Goal: Book appointment/travel/reservation

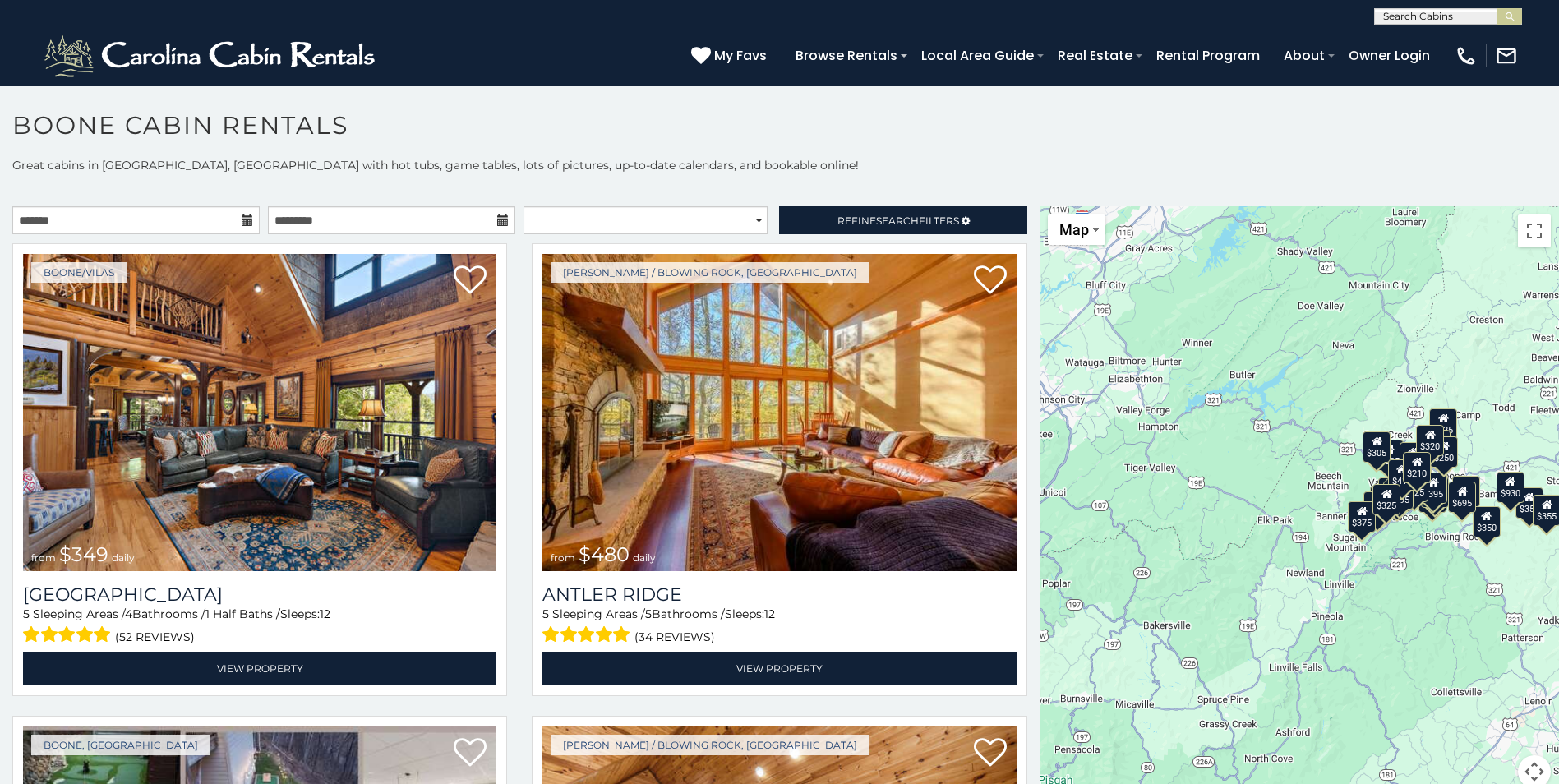
scroll to position [9, 0]
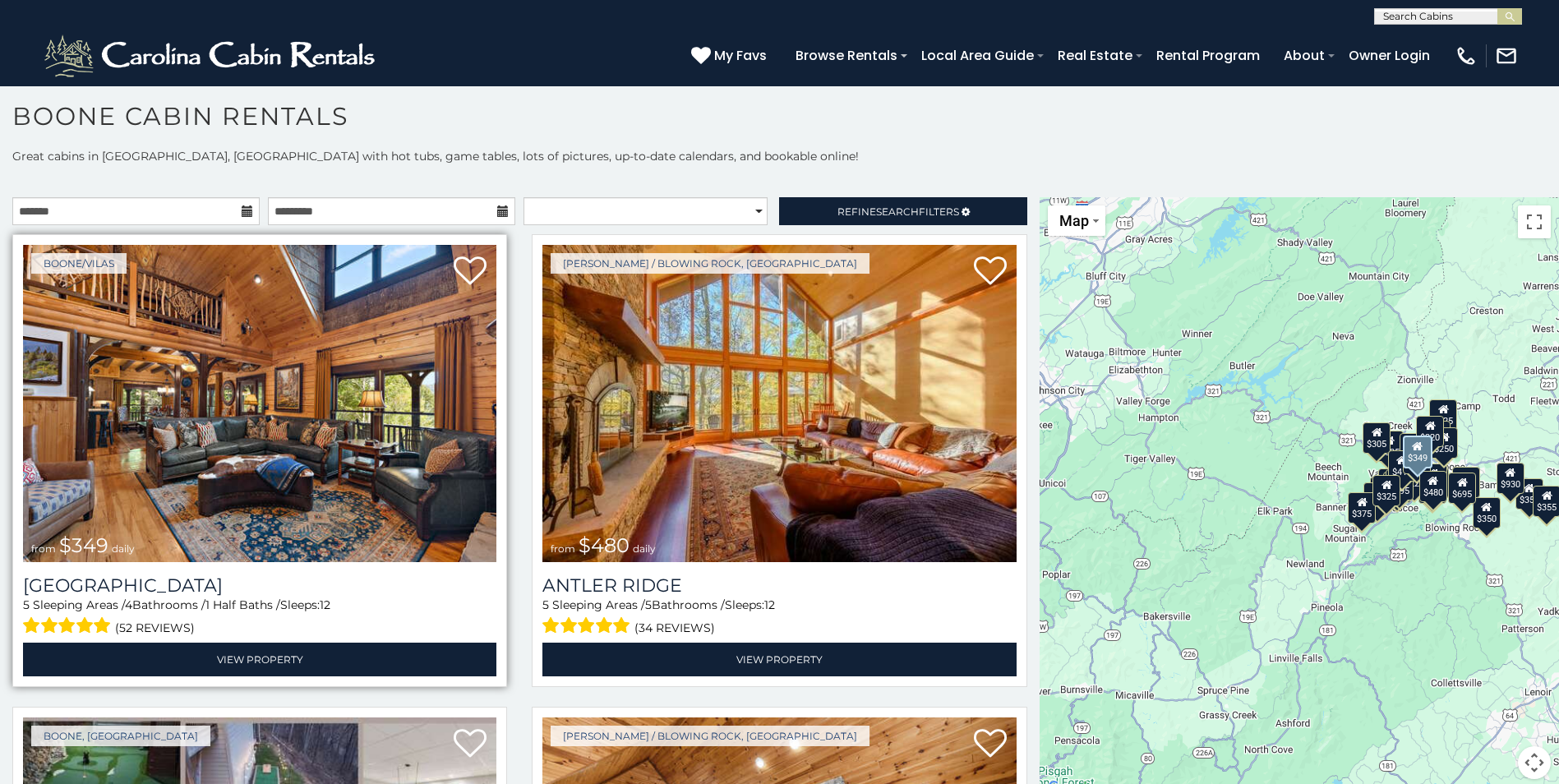
click at [447, 466] on img at bounding box center [259, 404] width 473 height 318
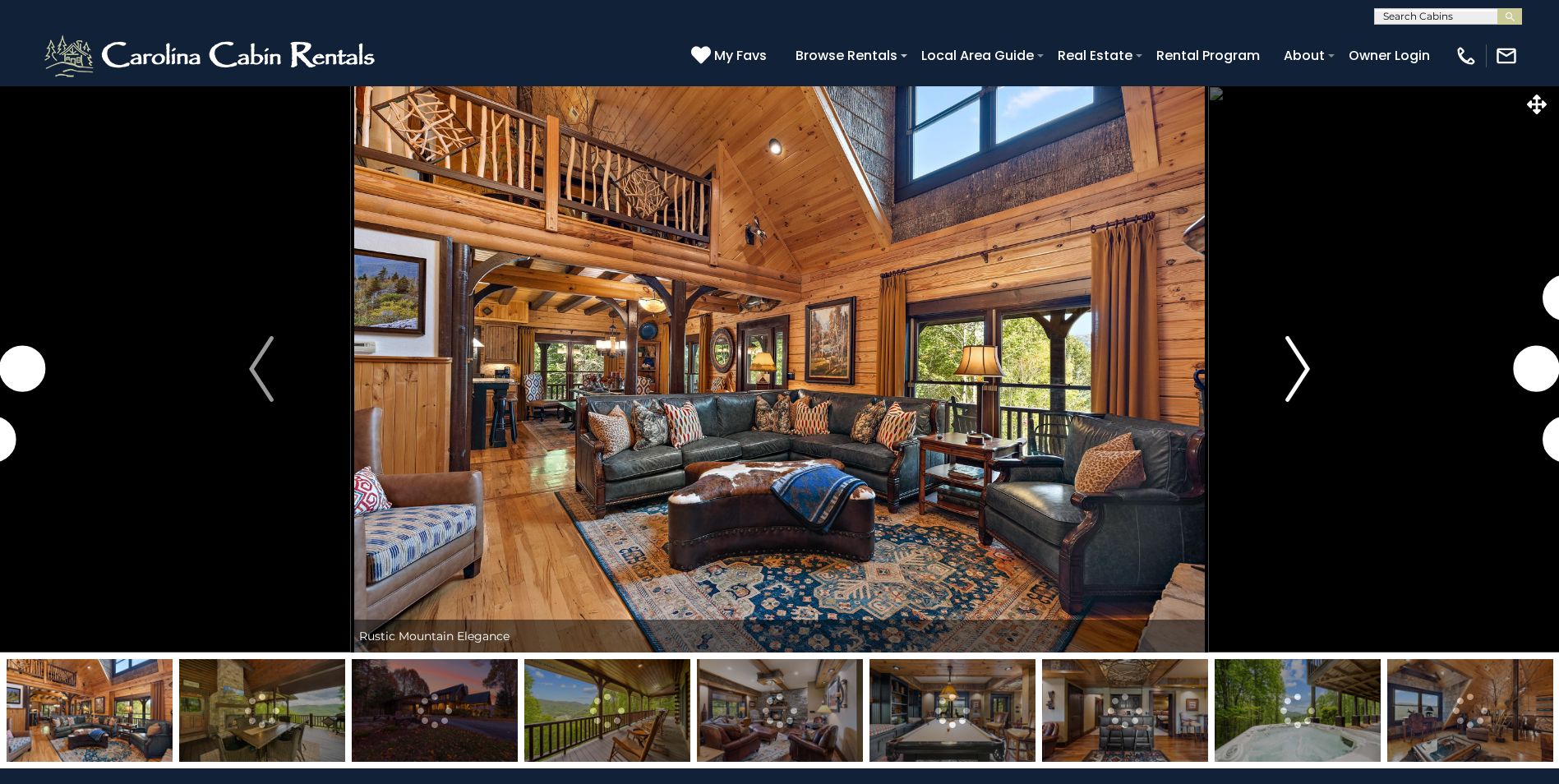
click at [1301, 377] on img "Next" at bounding box center [1297, 369] width 25 height 66
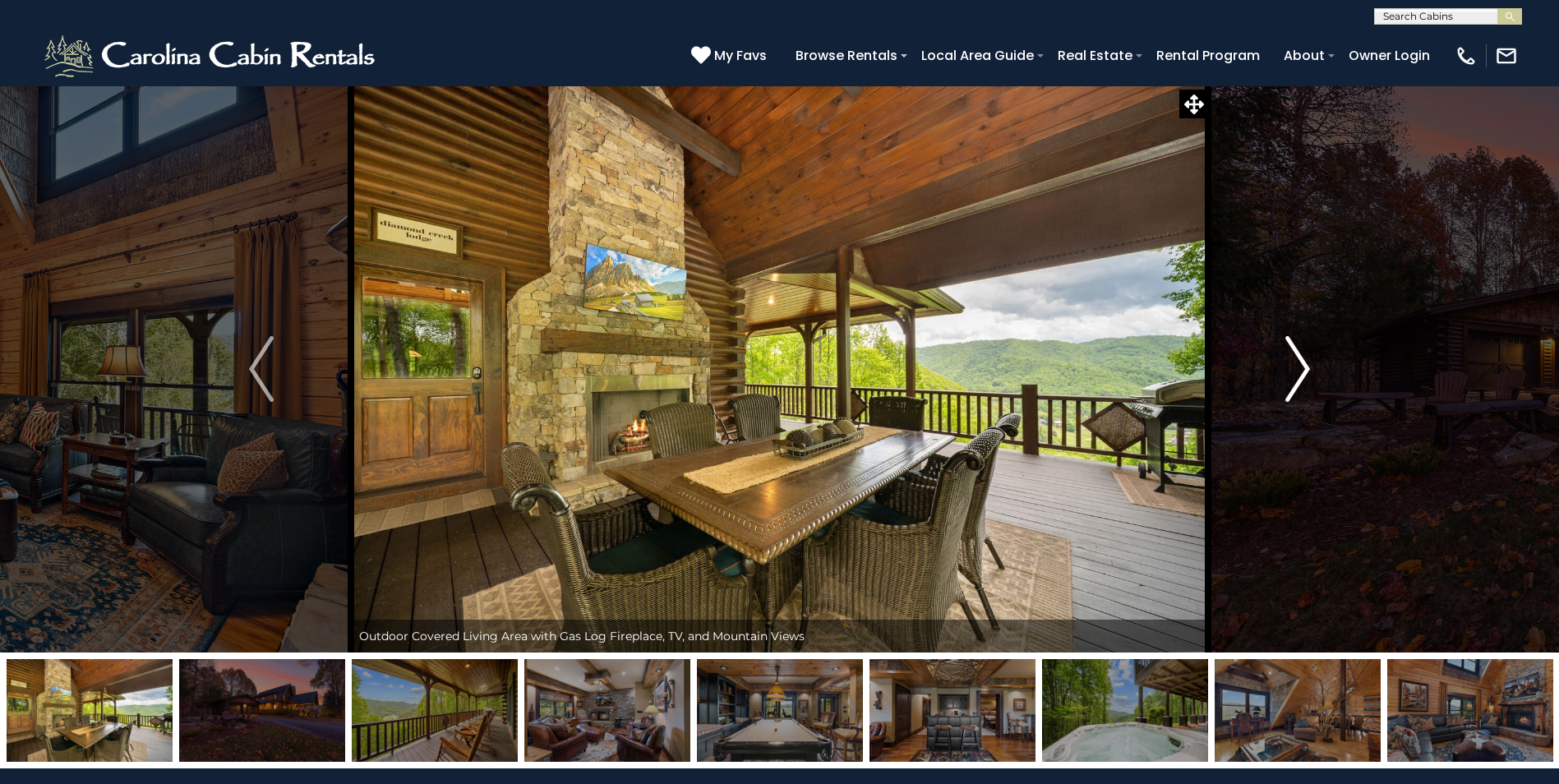
click at [1301, 378] on img "Next" at bounding box center [1297, 369] width 25 height 66
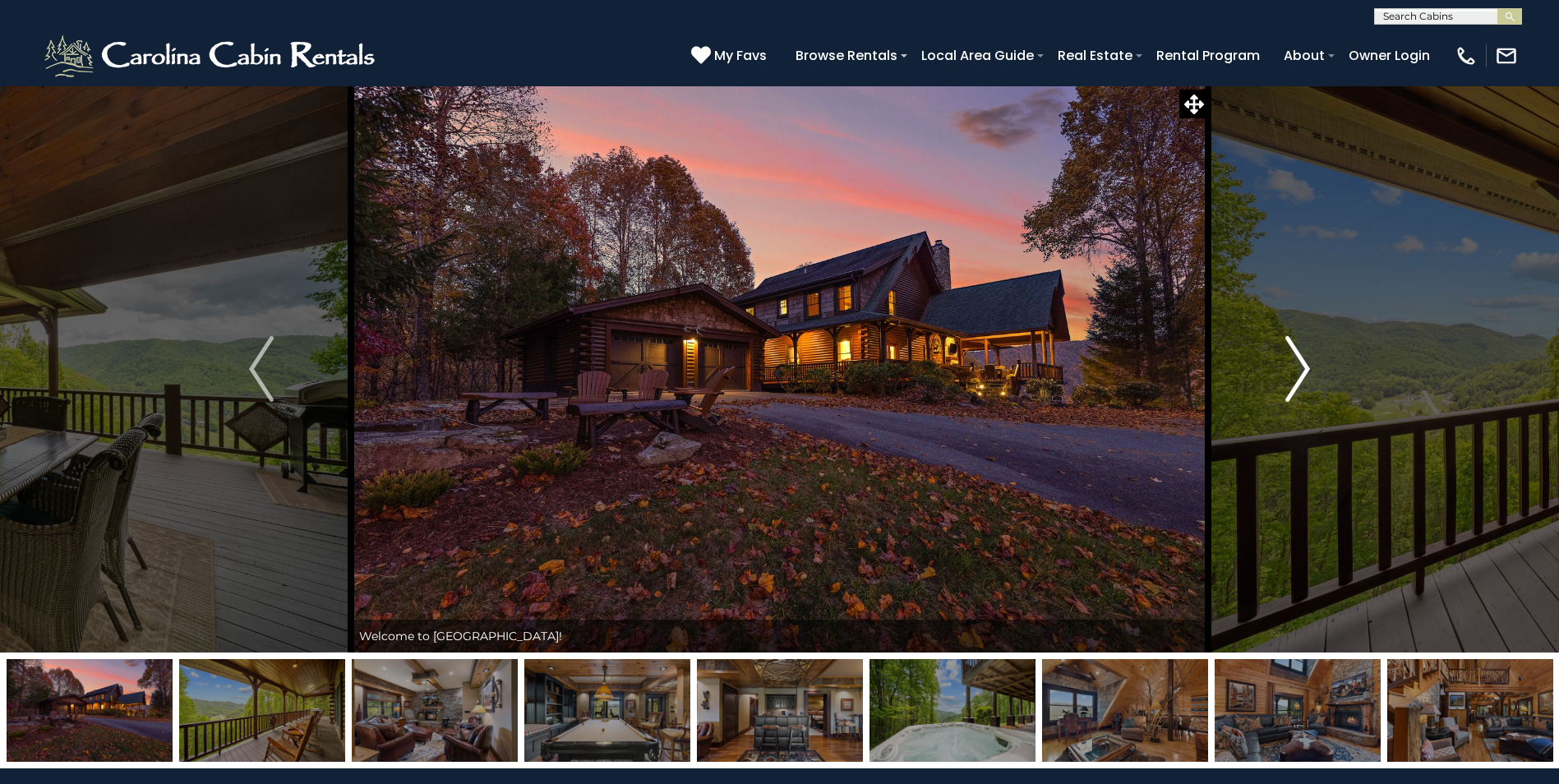
click at [1301, 378] on img "Next" at bounding box center [1297, 369] width 25 height 66
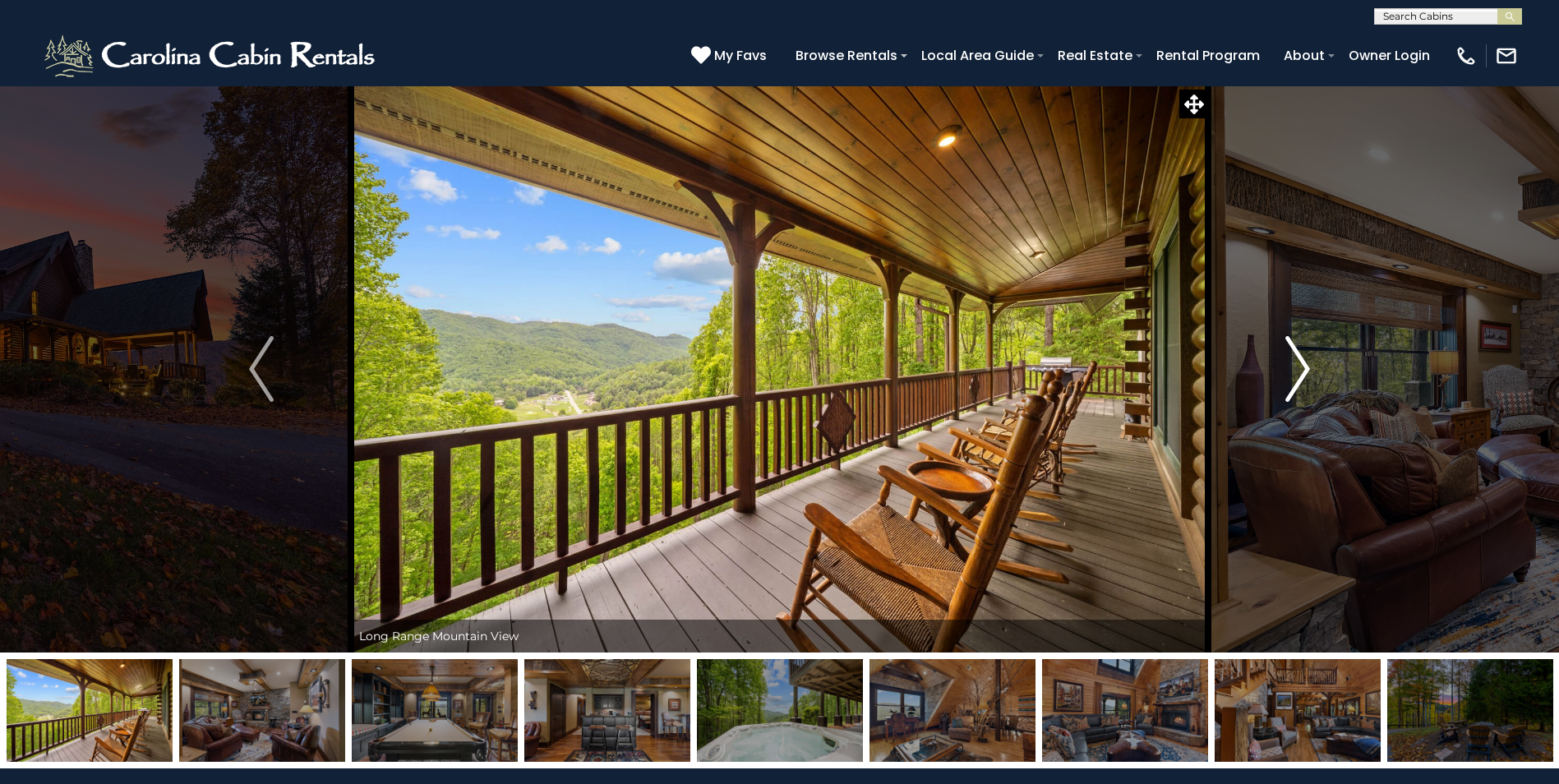
click at [1303, 378] on img "Next" at bounding box center [1297, 369] width 25 height 66
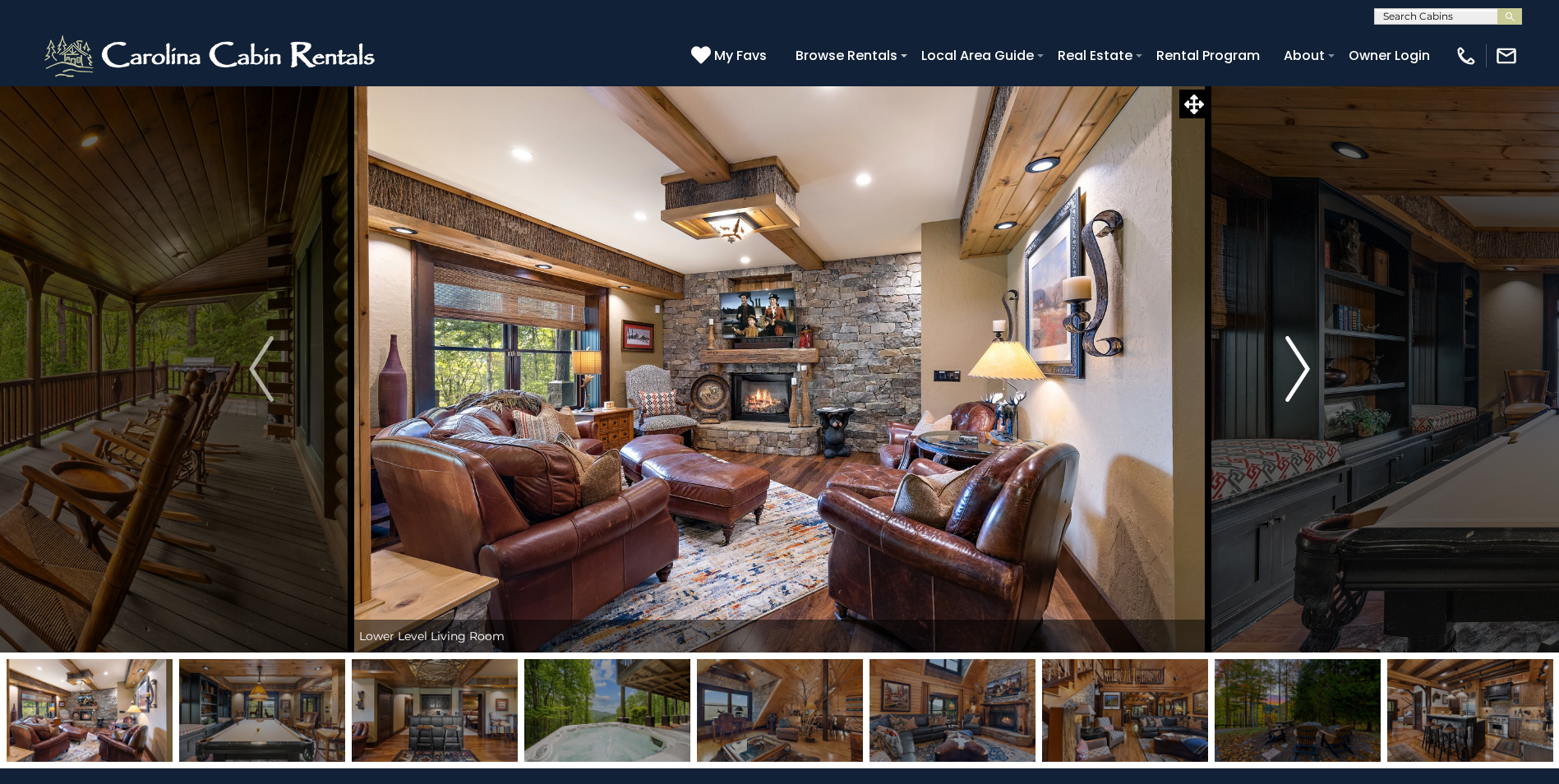
click at [1304, 379] on img "Next" at bounding box center [1297, 369] width 25 height 66
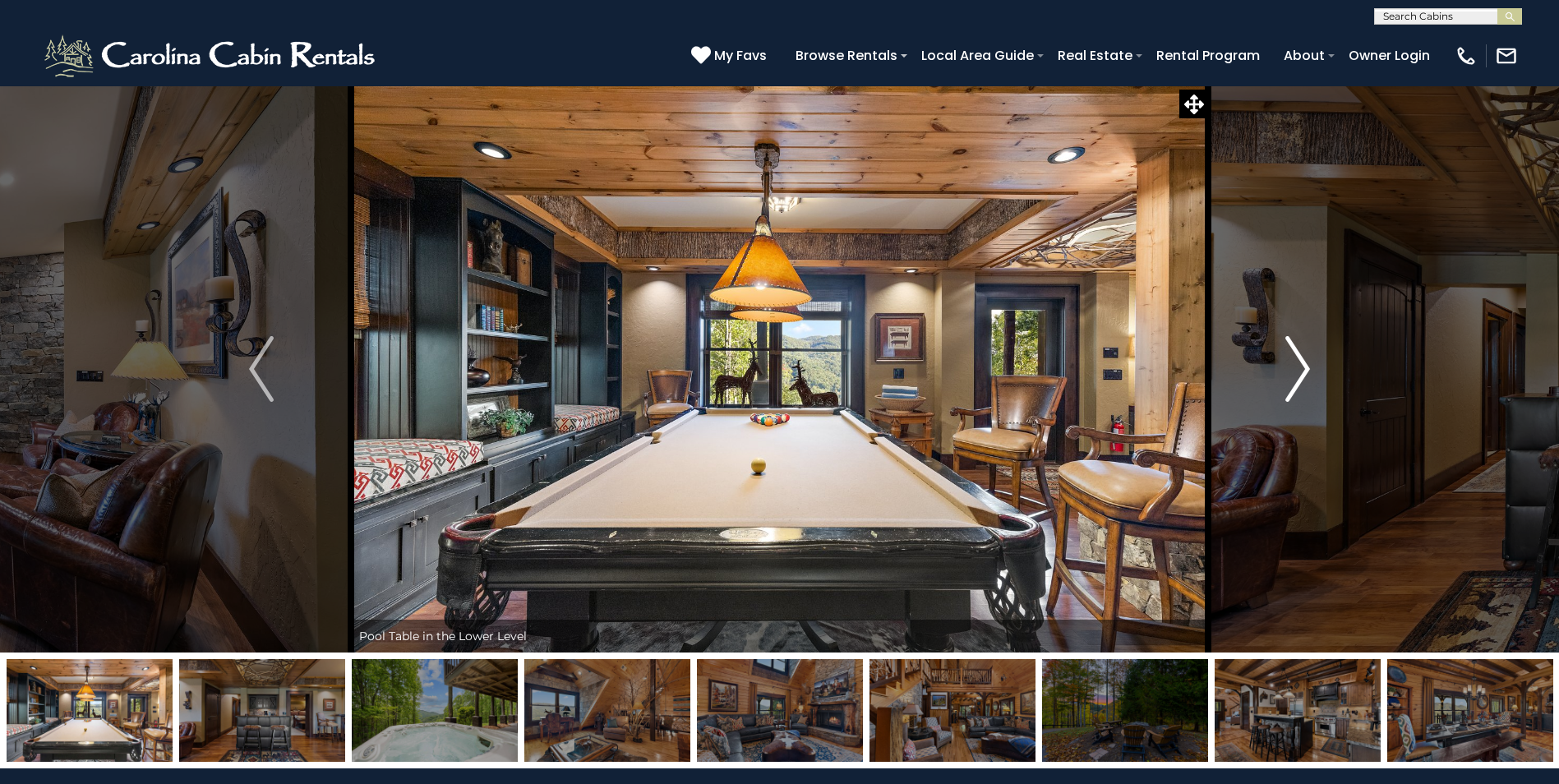
click at [1304, 379] on img "Next" at bounding box center [1297, 369] width 25 height 66
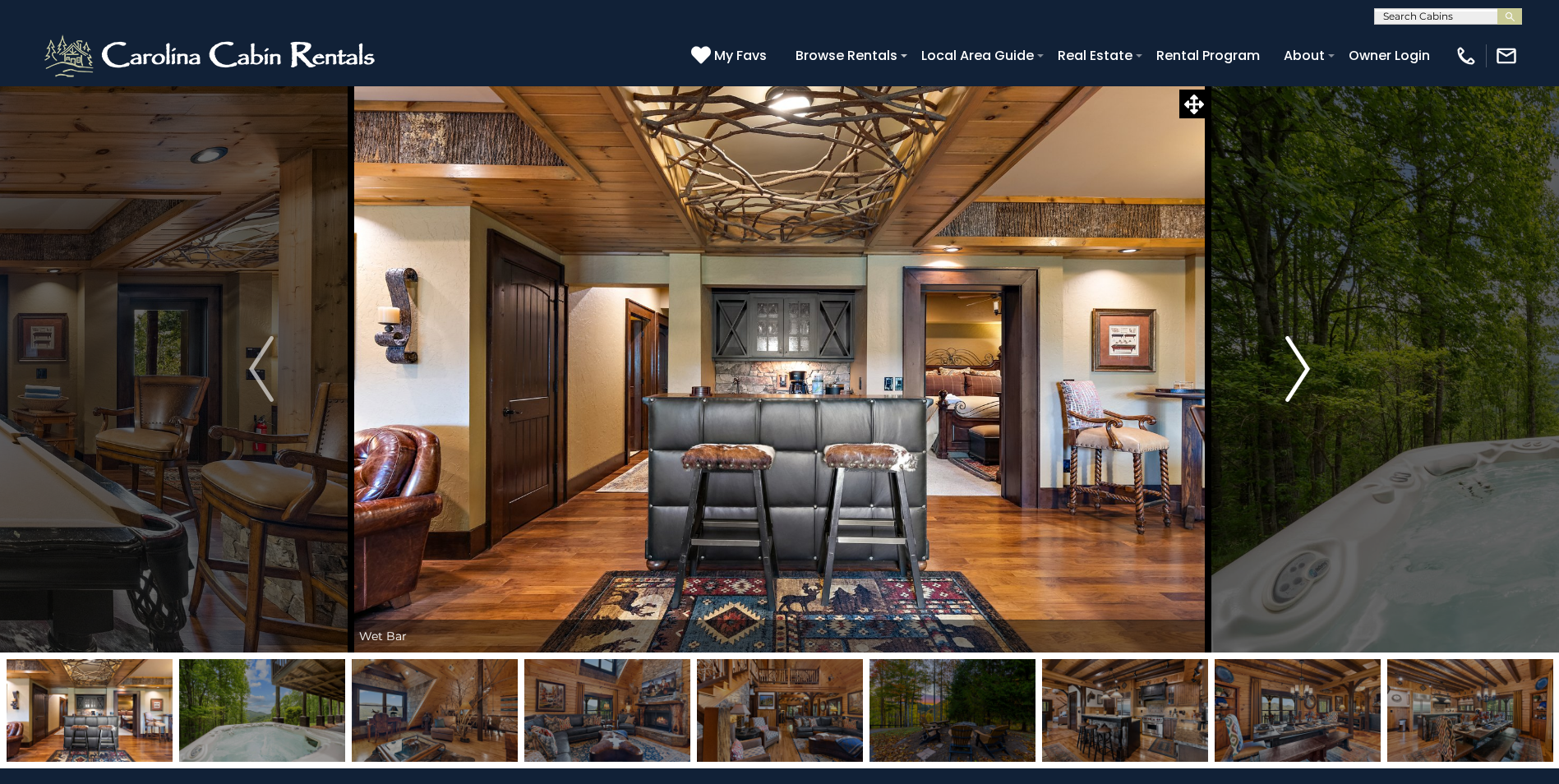
click at [1304, 379] on img "Next" at bounding box center [1297, 369] width 25 height 66
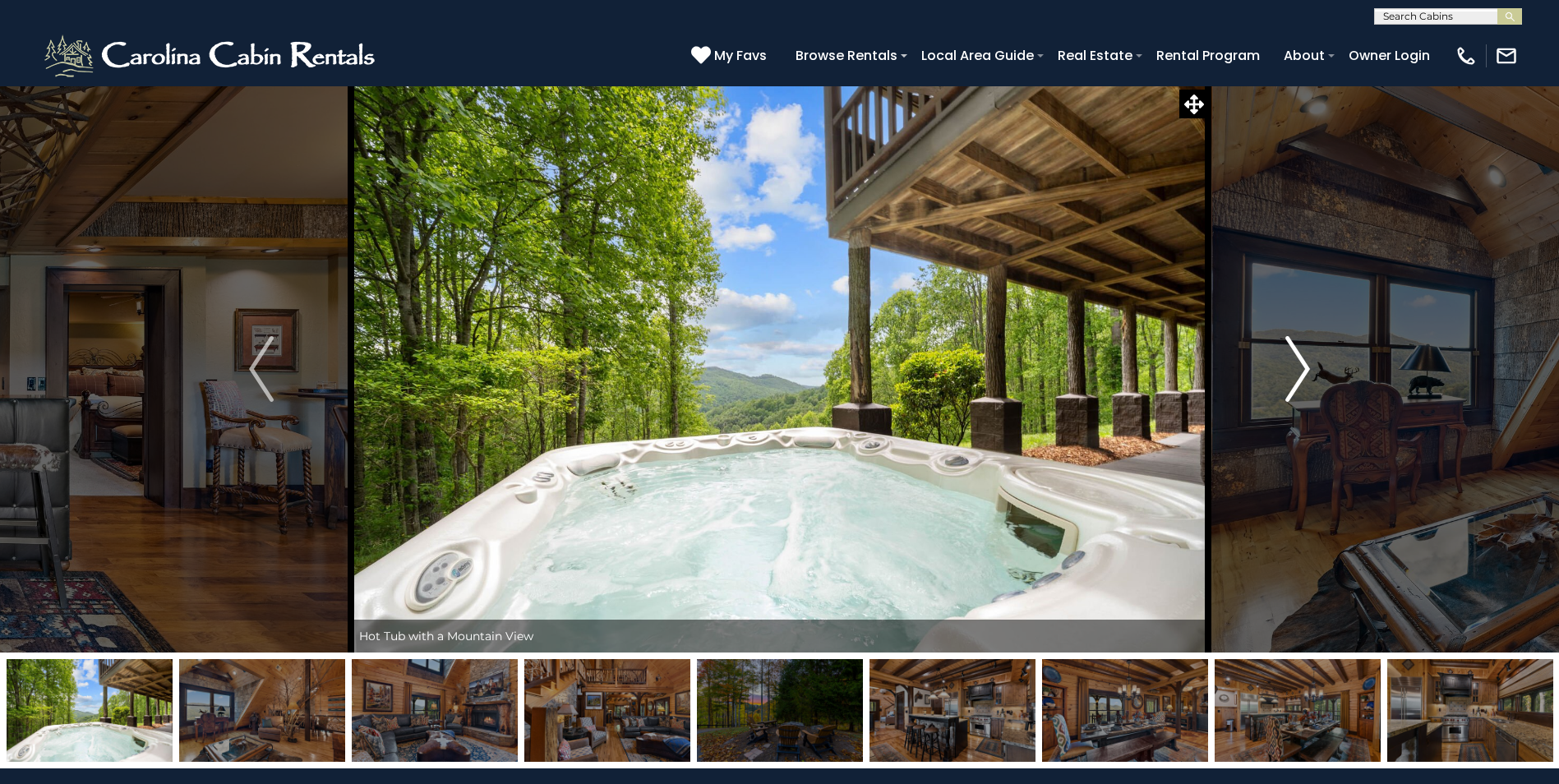
click at [1304, 379] on img "Next" at bounding box center [1297, 369] width 25 height 66
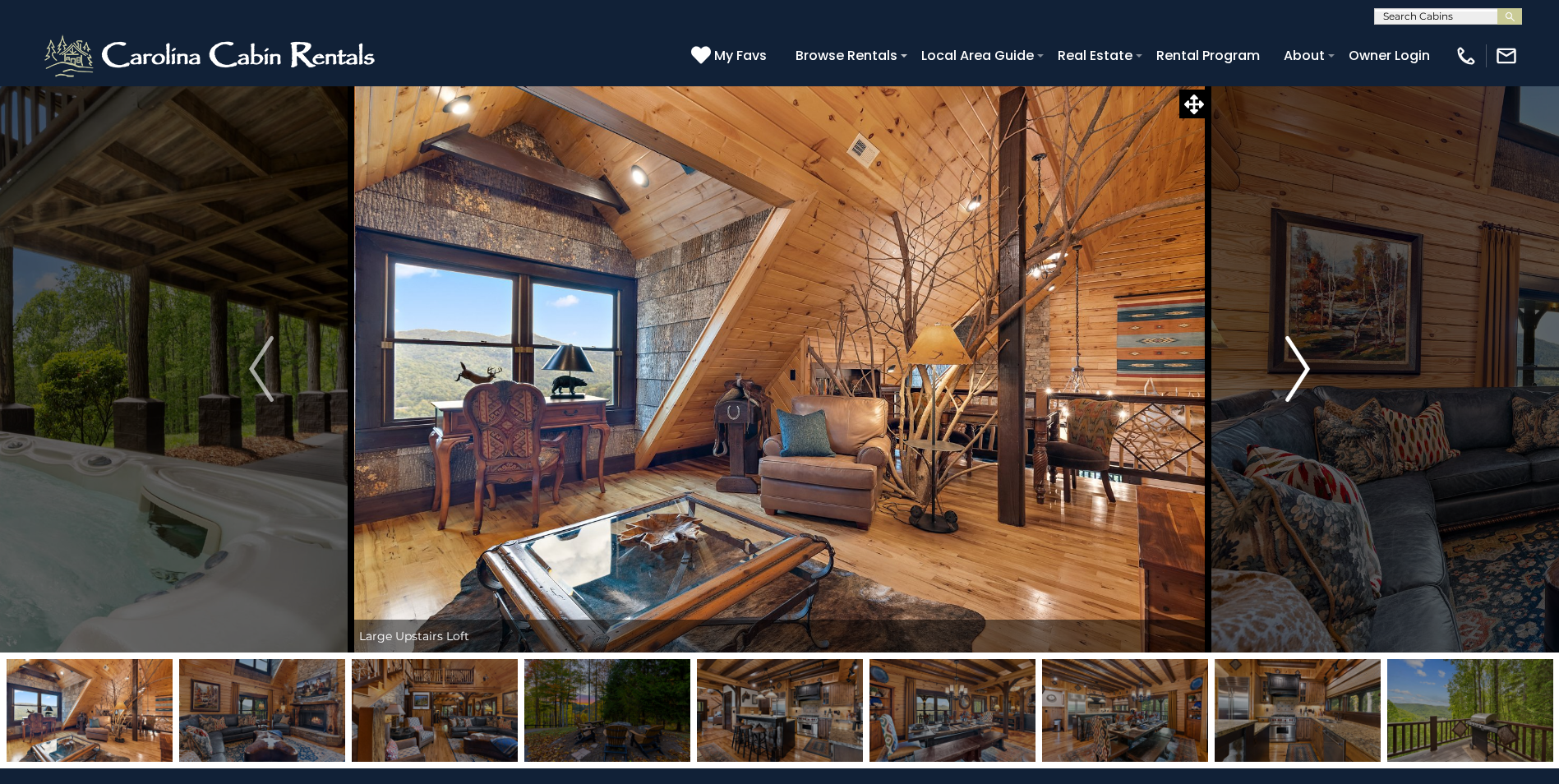
click at [1304, 379] on img "Next" at bounding box center [1297, 369] width 25 height 66
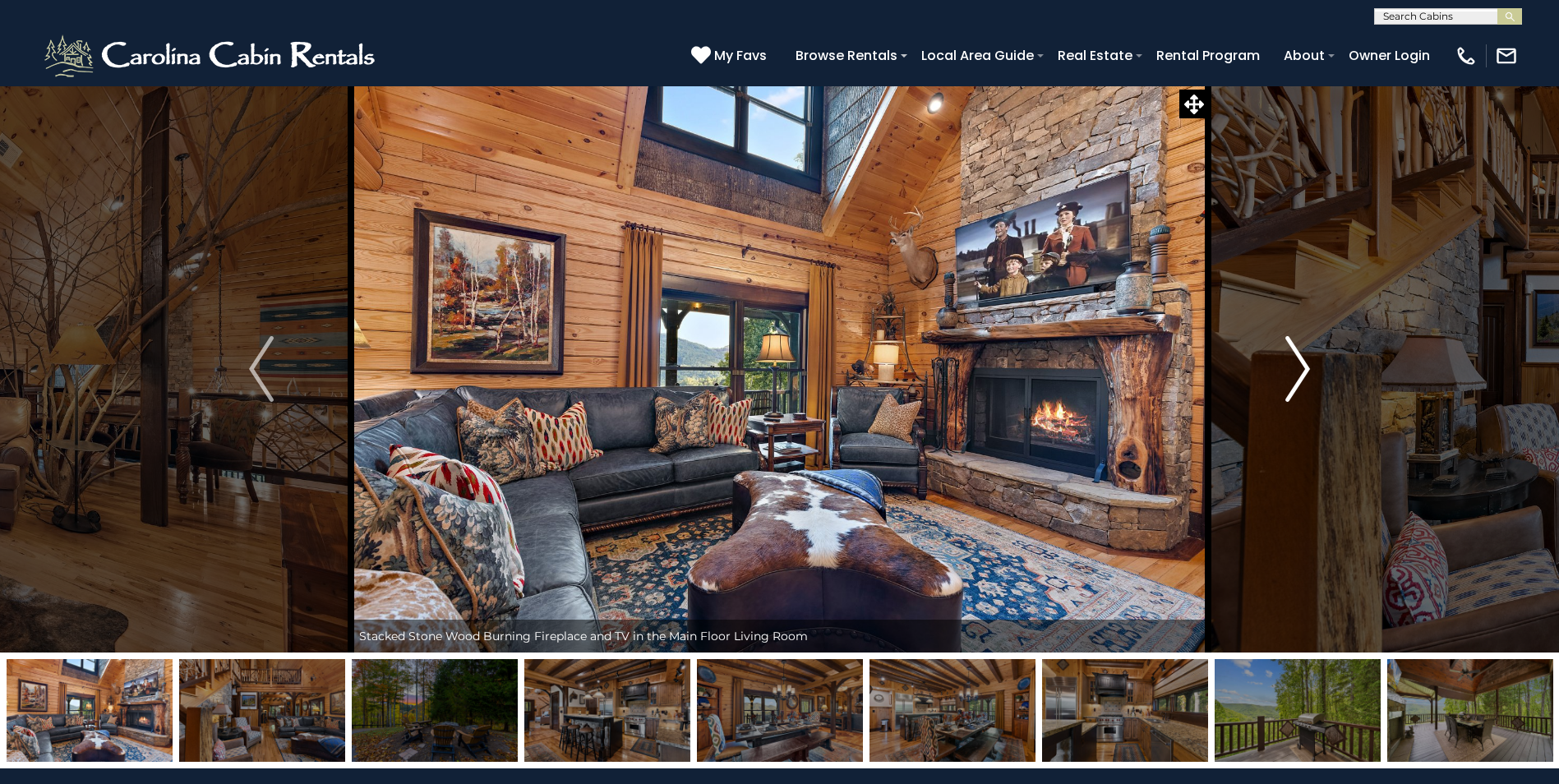
click at [1304, 379] on img "Next" at bounding box center [1297, 369] width 25 height 66
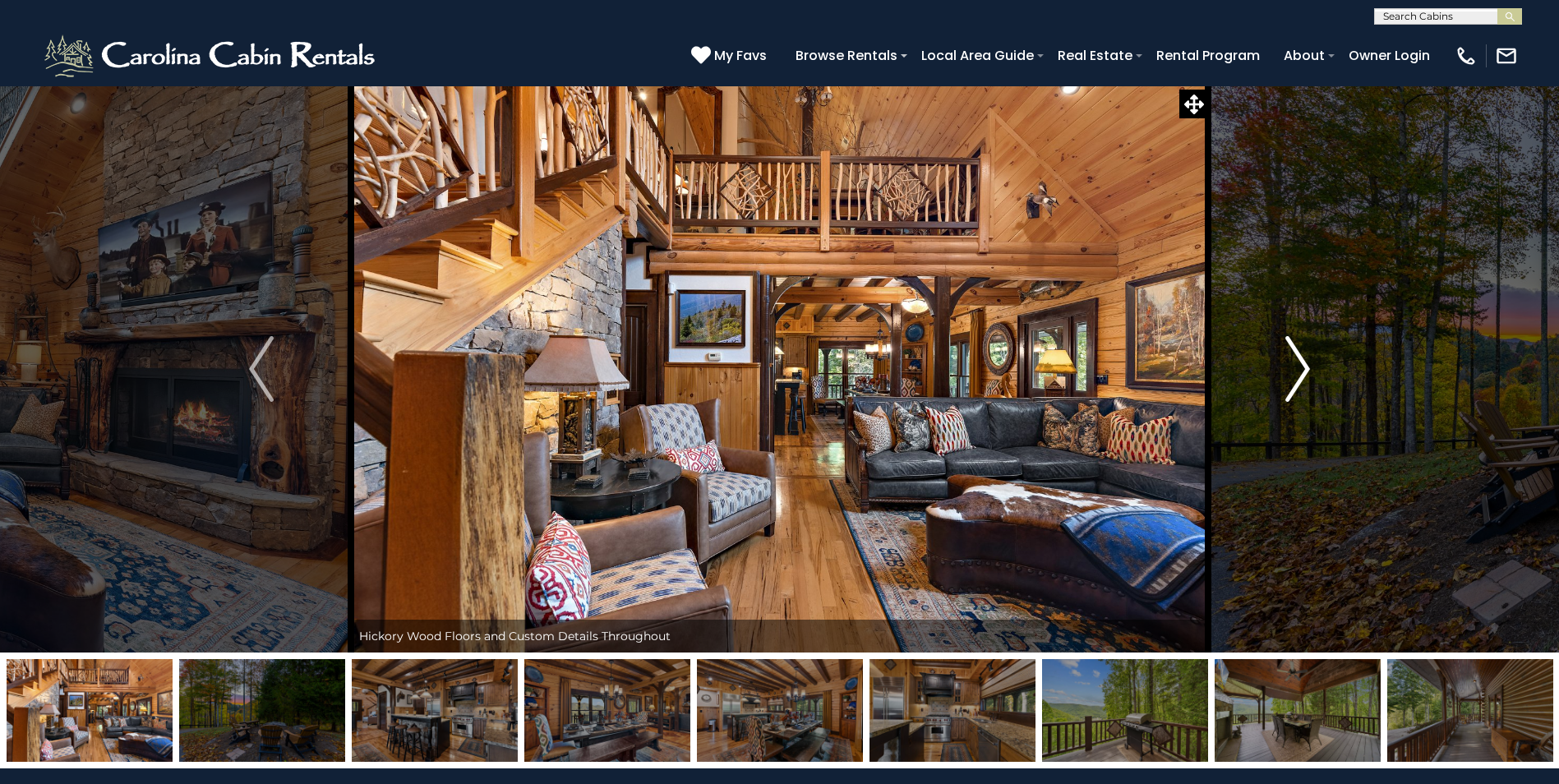
click at [1304, 379] on img "Next" at bounding box center [1297, 369] width 25 height 66
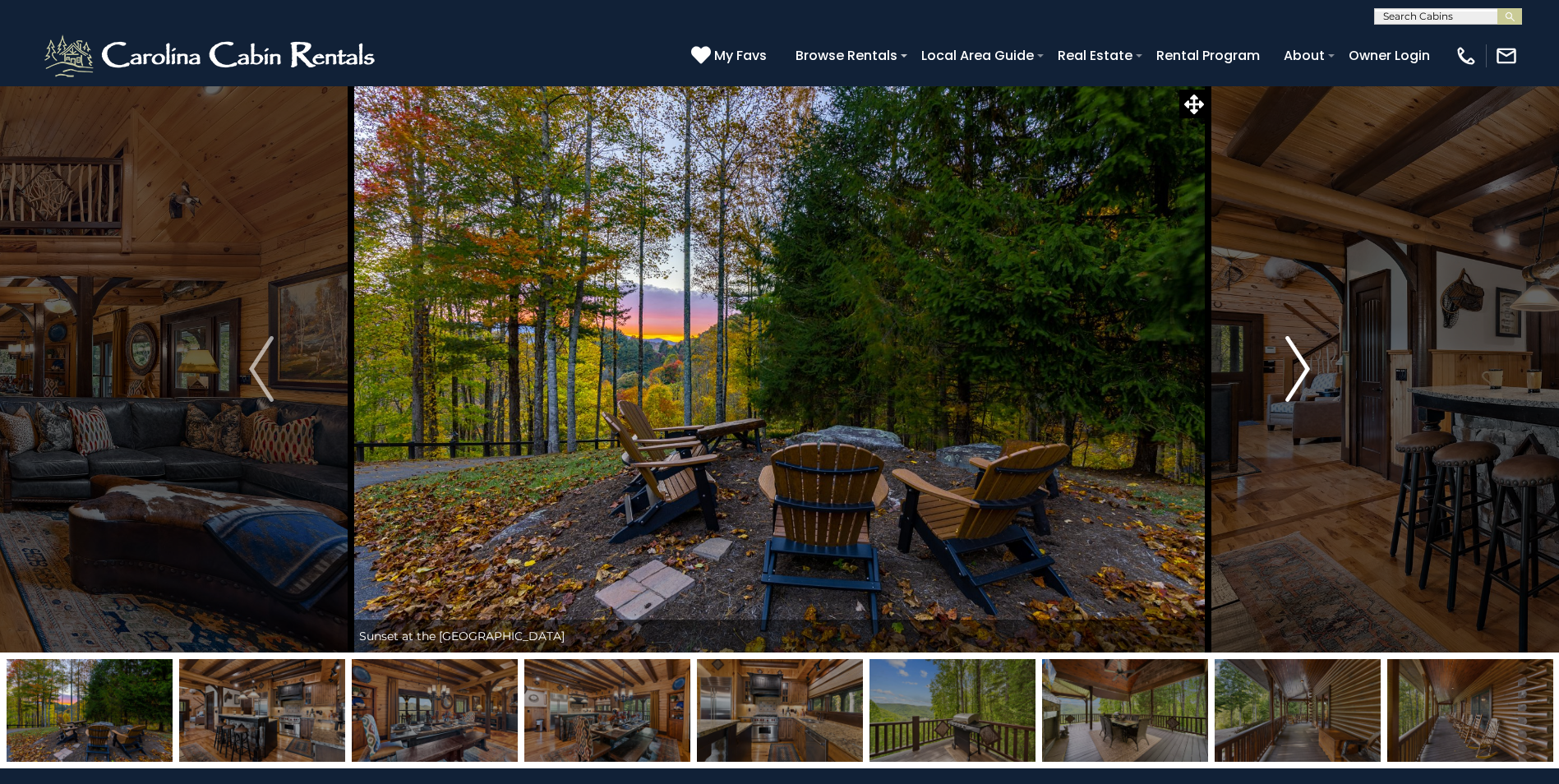
click at [1304, 379] on img "Next" at bounding box center [1297, 369] width 25 height 66
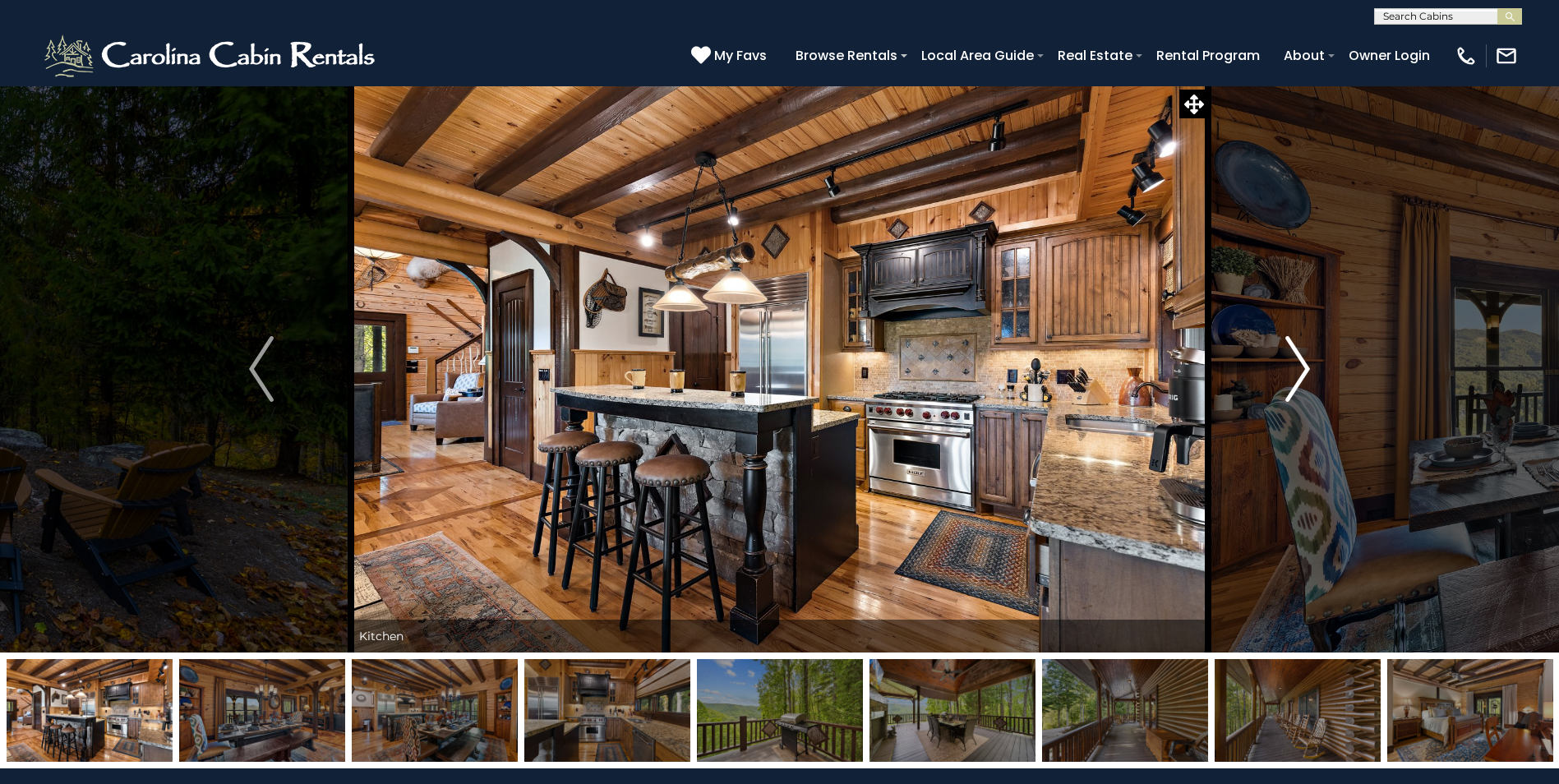
click at [1304, 379] on img "Next" at bounding box center [1297, 369] width 25 height 66
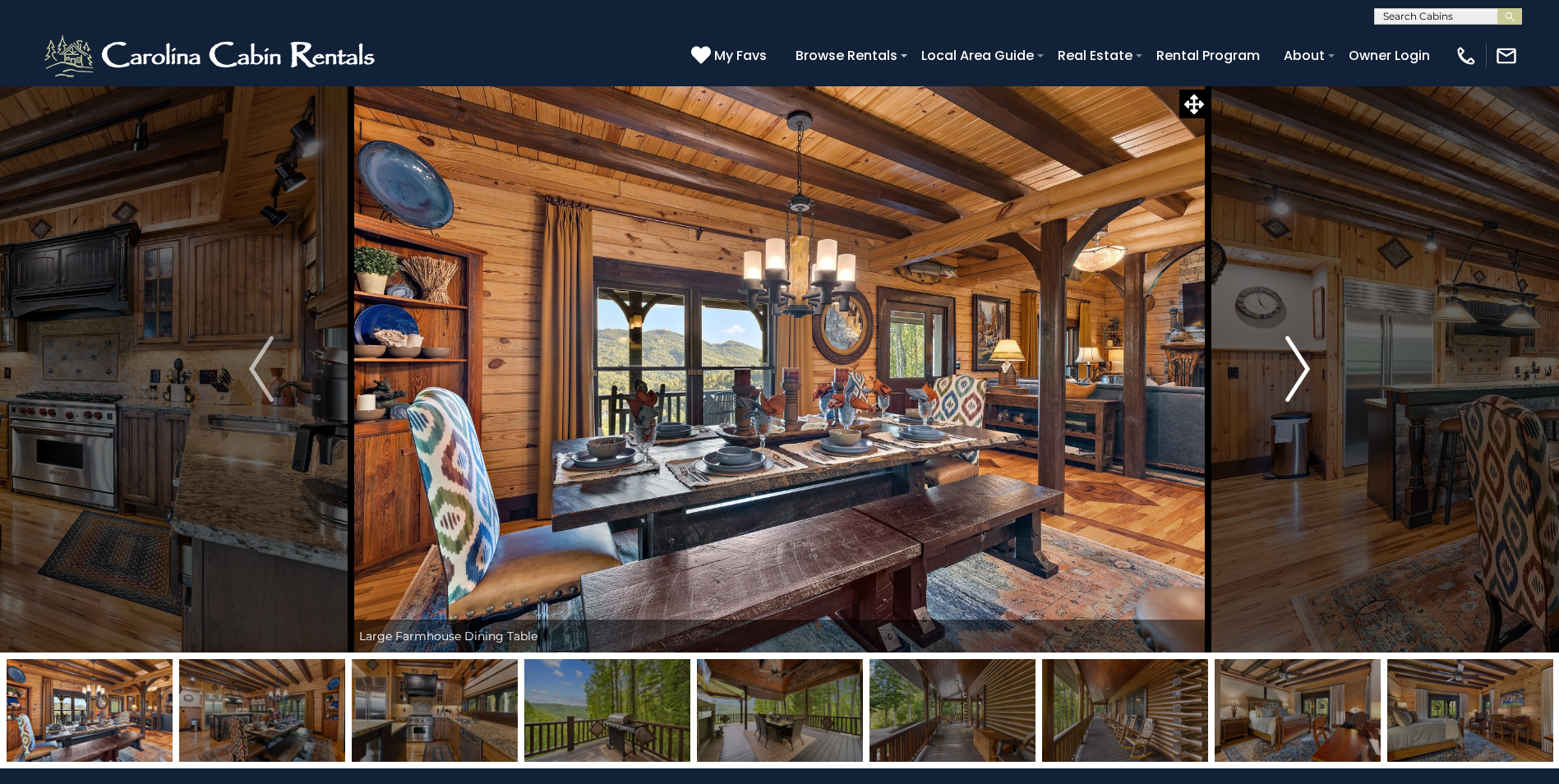
click at [1304, 379] on img "Next" at bounding box center [1297, 369] width 25 height 66
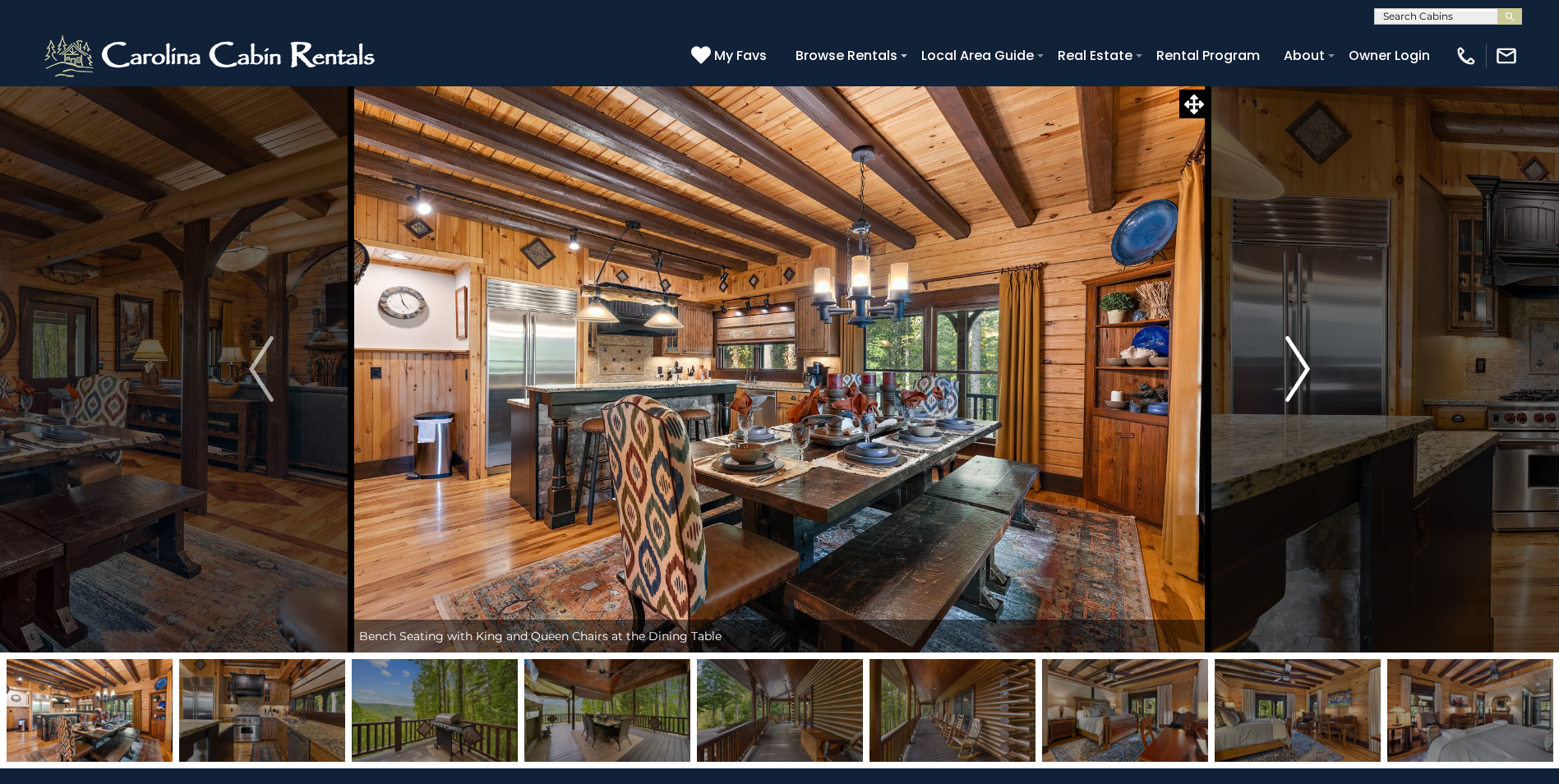
click at [1304, 379] on img "Next" at bounding box center [1297, 369] width 25 height 66
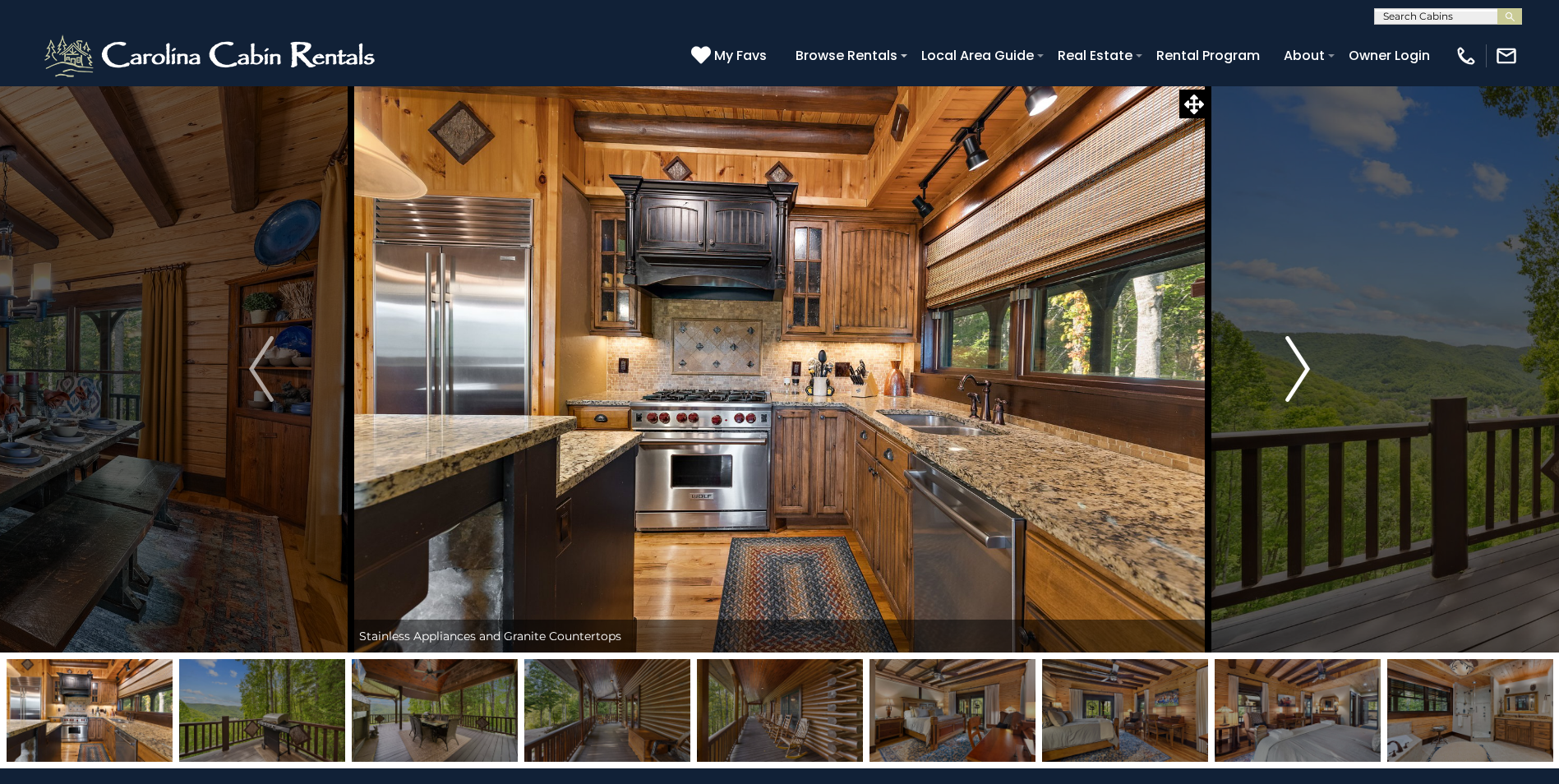
click at [1304, 379] on img "Next" at bounding box center [1297, 369] width 25 height 66
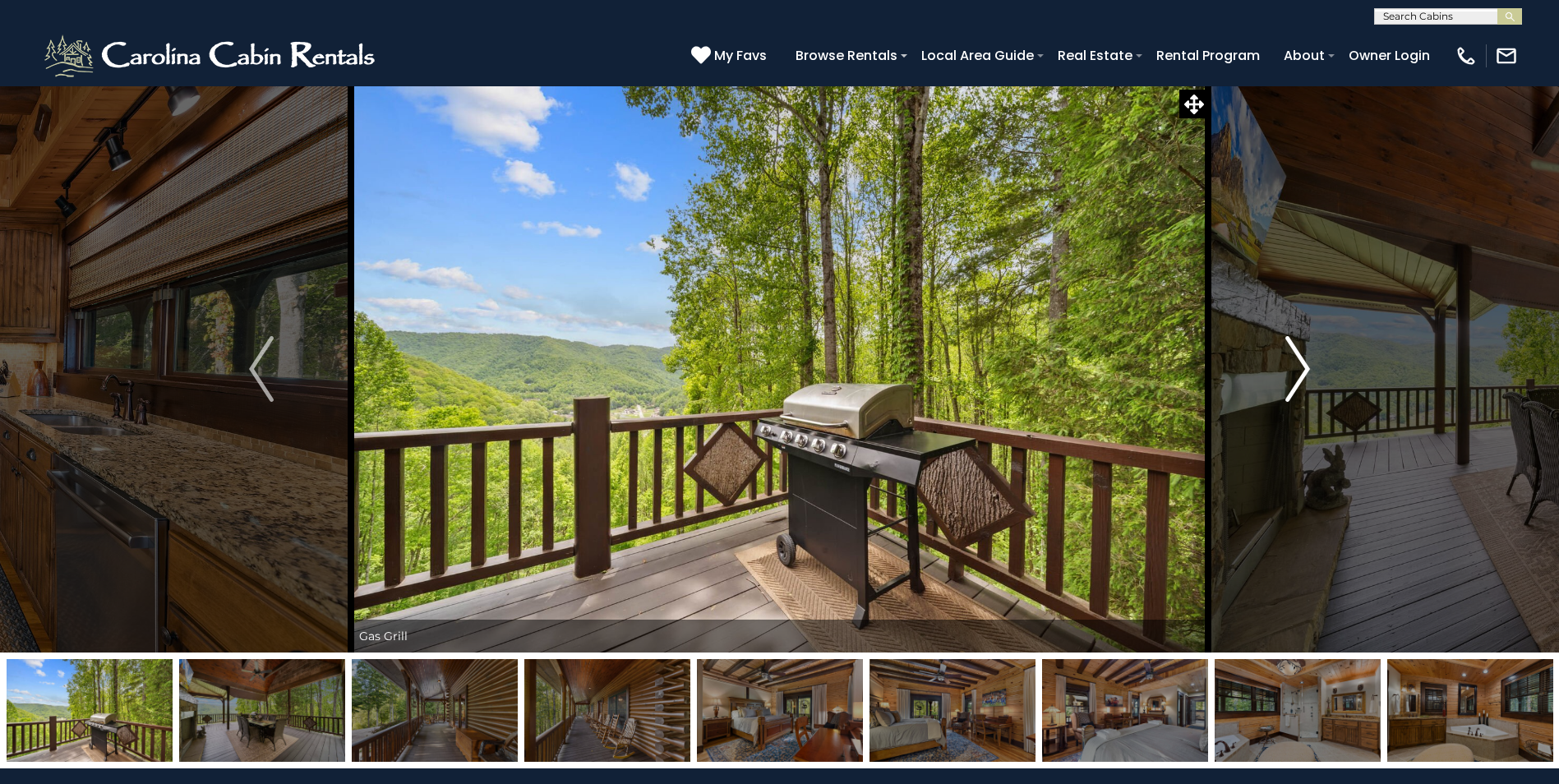
click at [1304, 379] on img "Next" at bounding box center [1297, 369] width 25 height 66
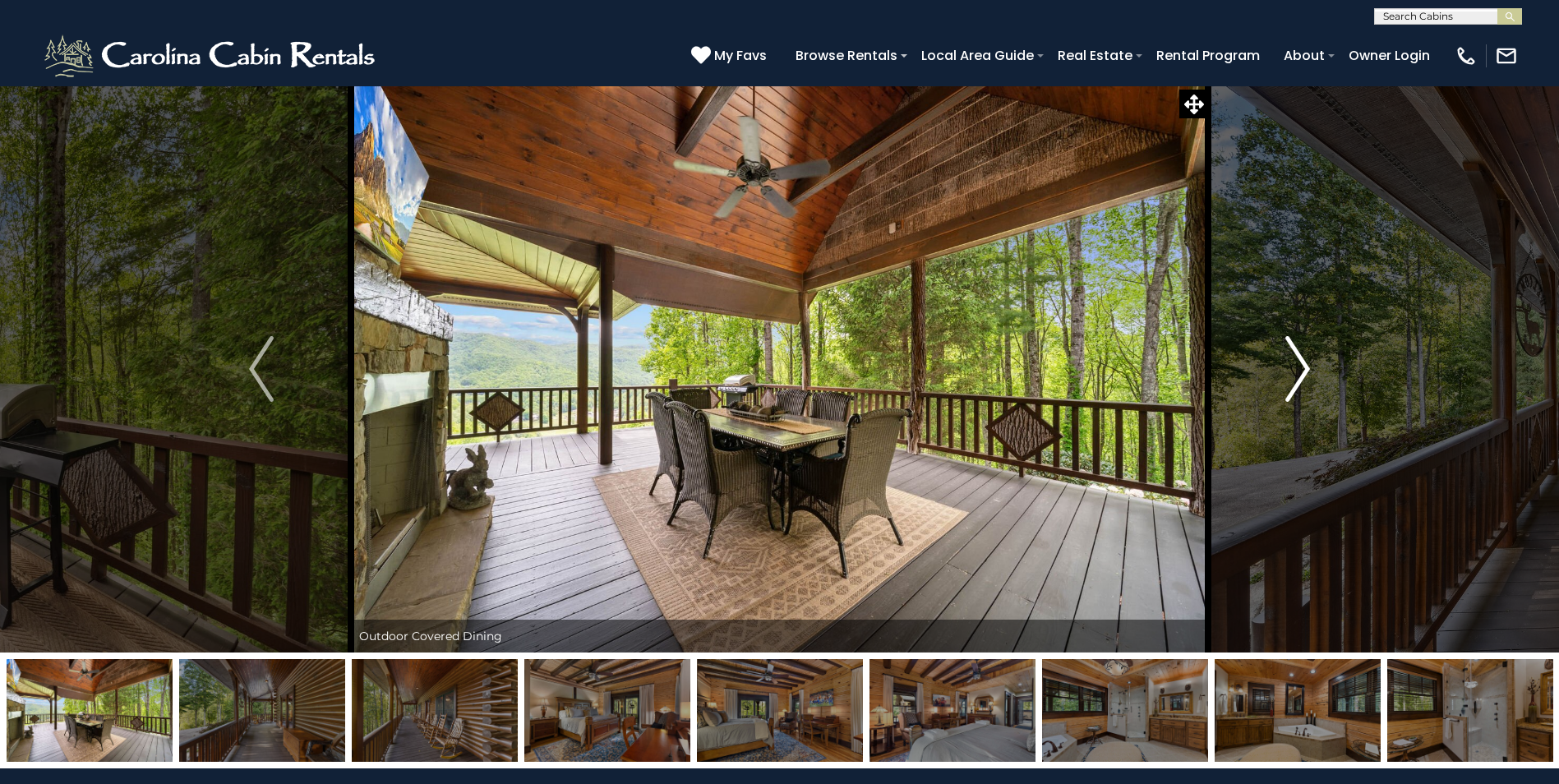
click at [1304, 379] on img "Next" at bounding box center [1297, 369] width 25 height 66
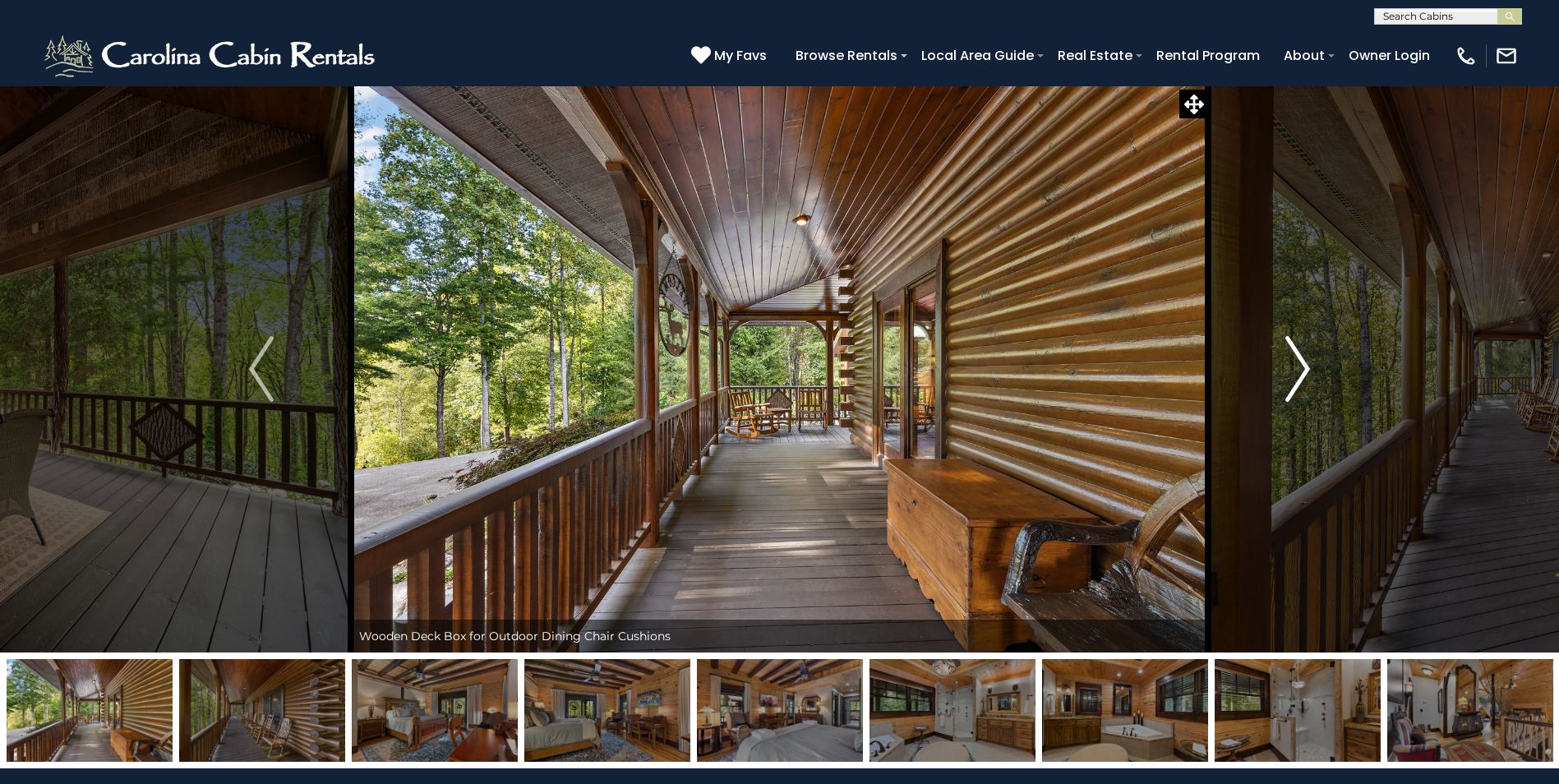
click at [1306, 372] on img "Next" at bounding box center [1297, 369] width 25 height 66
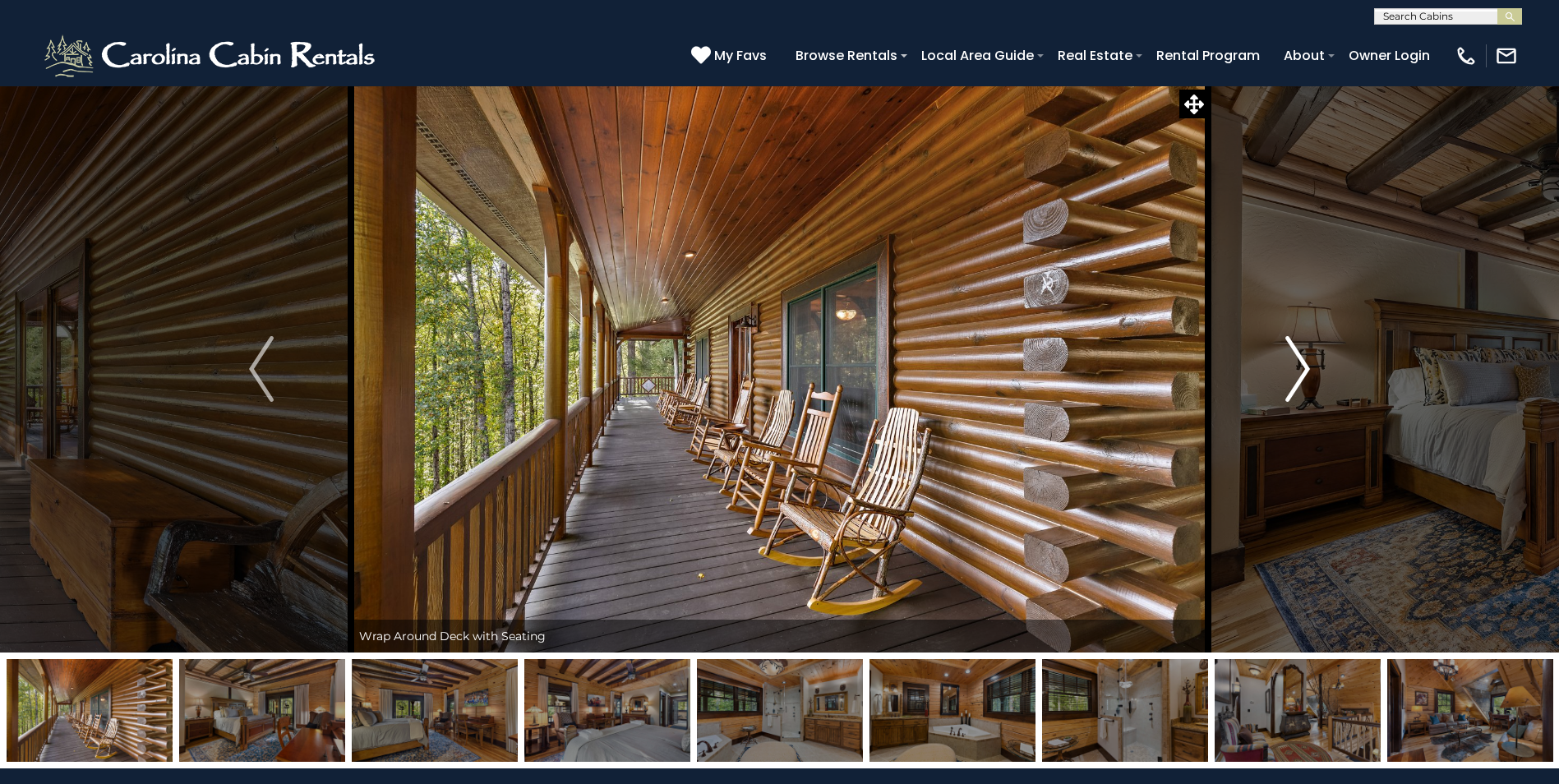
click at [1308, 373] on img "Next" at bounding box center [1297, 369] width 25 height 66
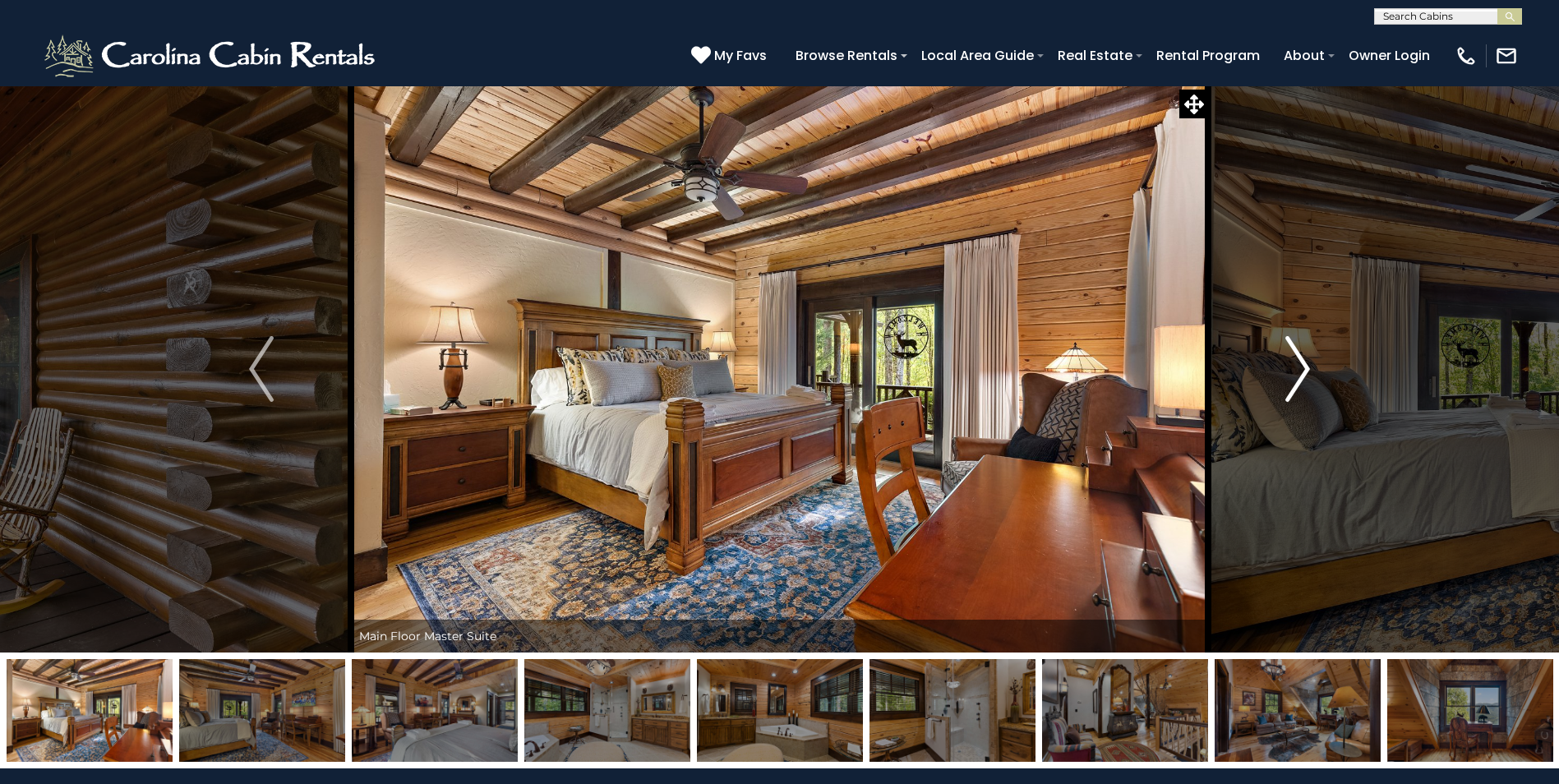
click at [1308, 375] on img "Next" at bounding box center [1297, 369] width 25 height 66
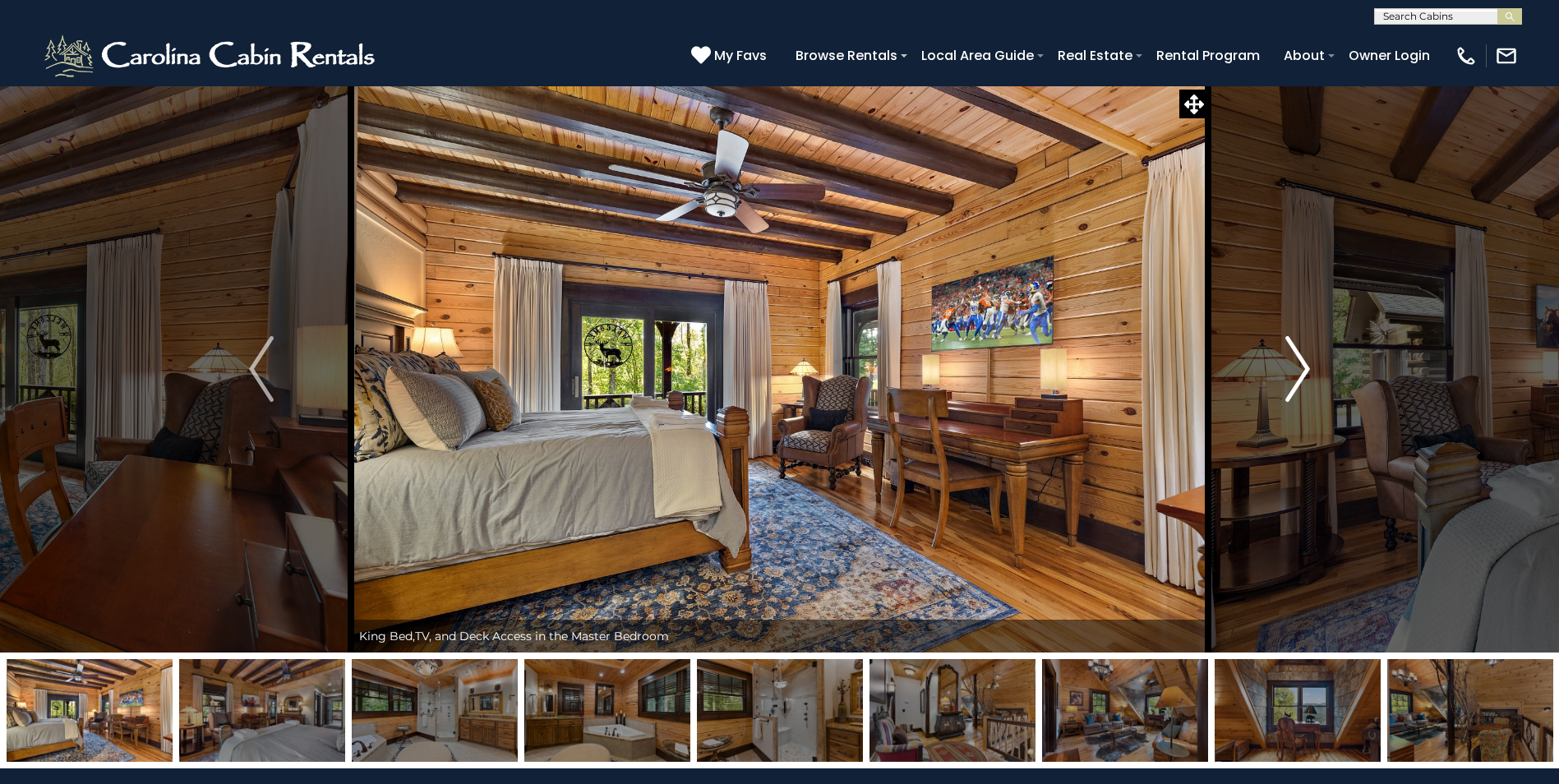
click at [1304, 371] on img "Next" at bounding box center [1297, 369] width 25 height 66
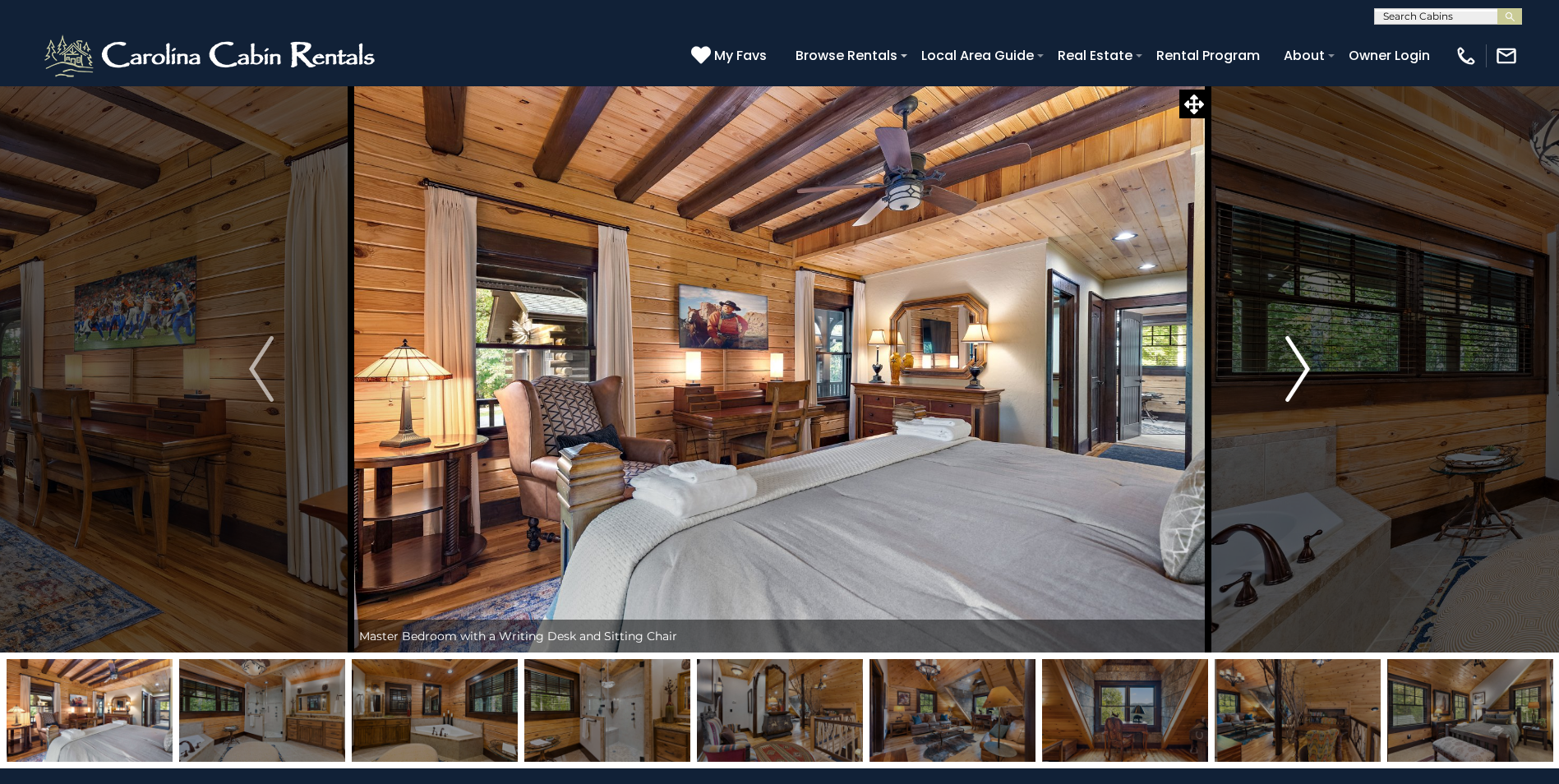
click at [1304, 371] on img "Next" at bounding box center [1297, 369] width 25 height 66
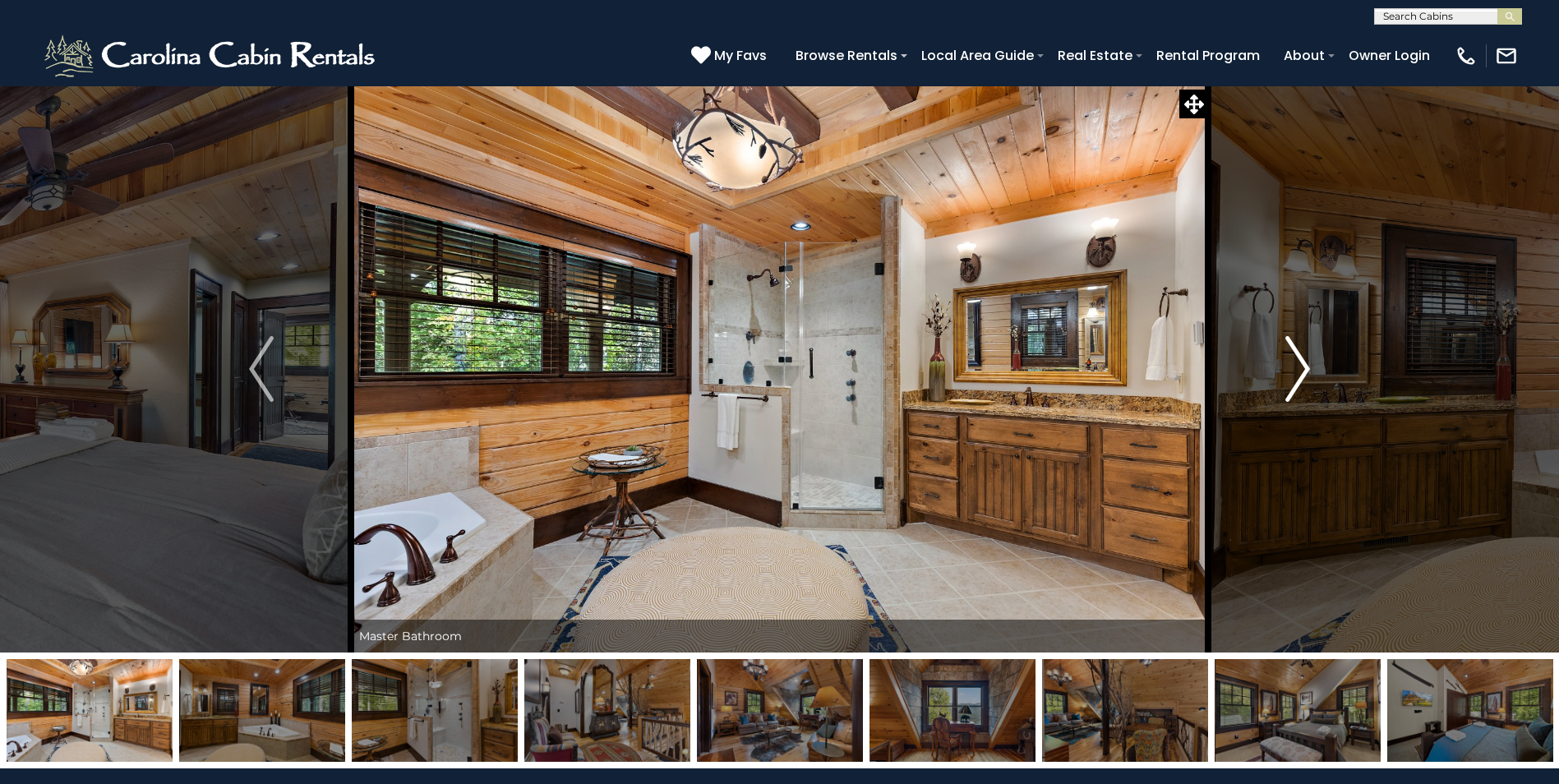
click at [1304, 371] on img "Next" at bounding box center [1297, 369] width 25 height 66
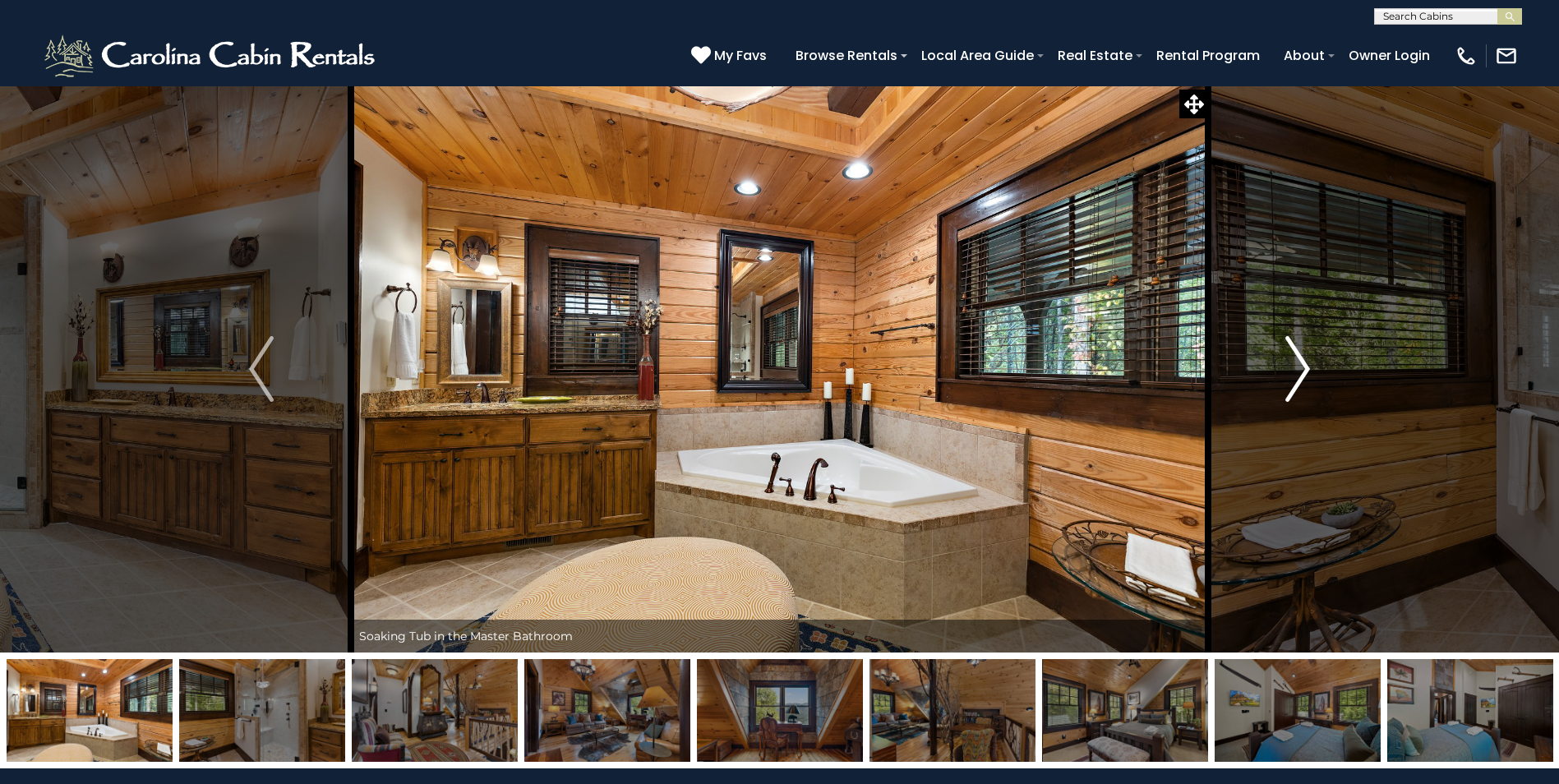
click at [1304, 371] on img "Next" at bounding box center [1297, 369] width 25 height 66
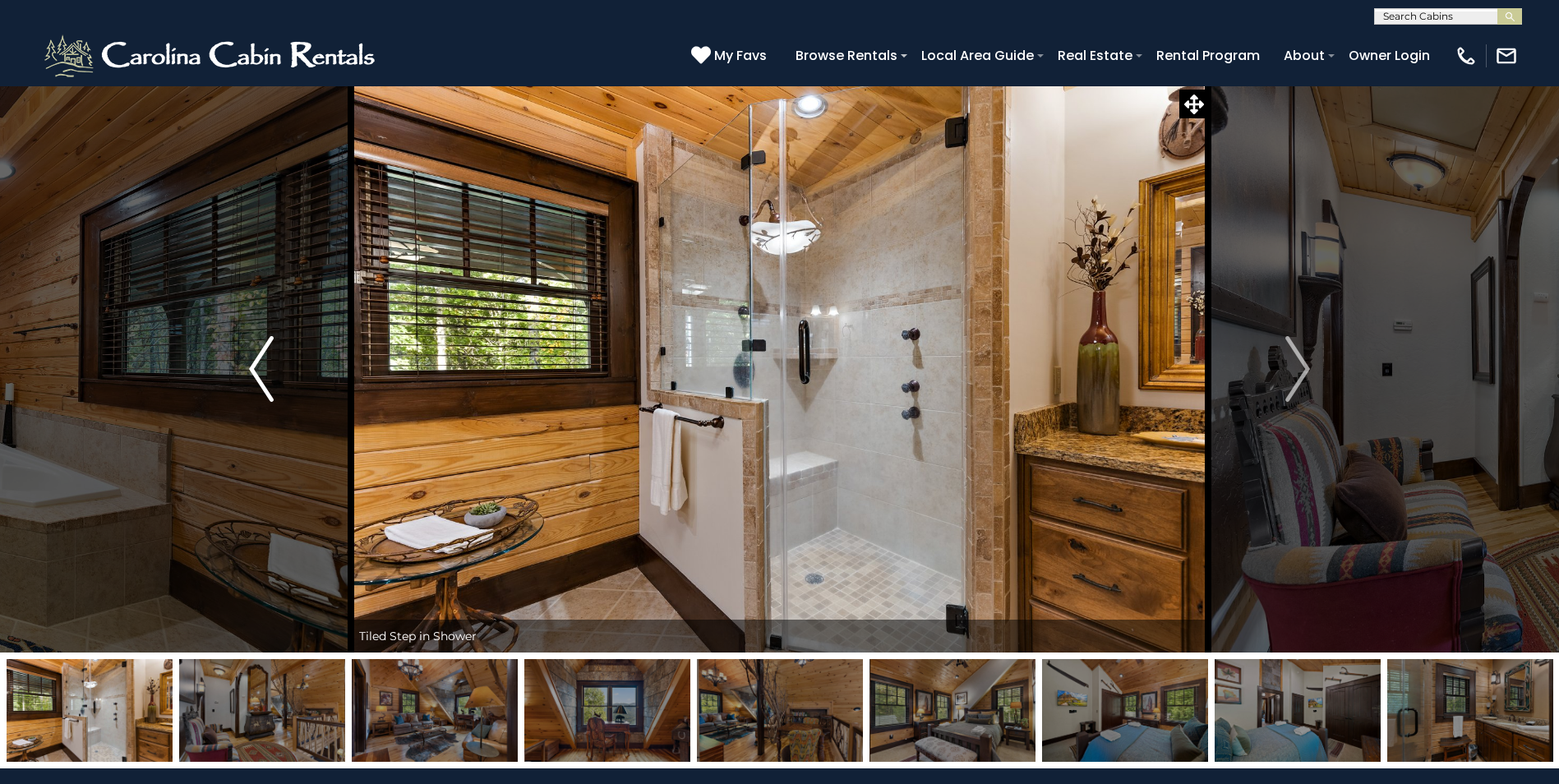
click at [271, 387] on img "Previous" at bounding box center [262, 369] width 25 height 66
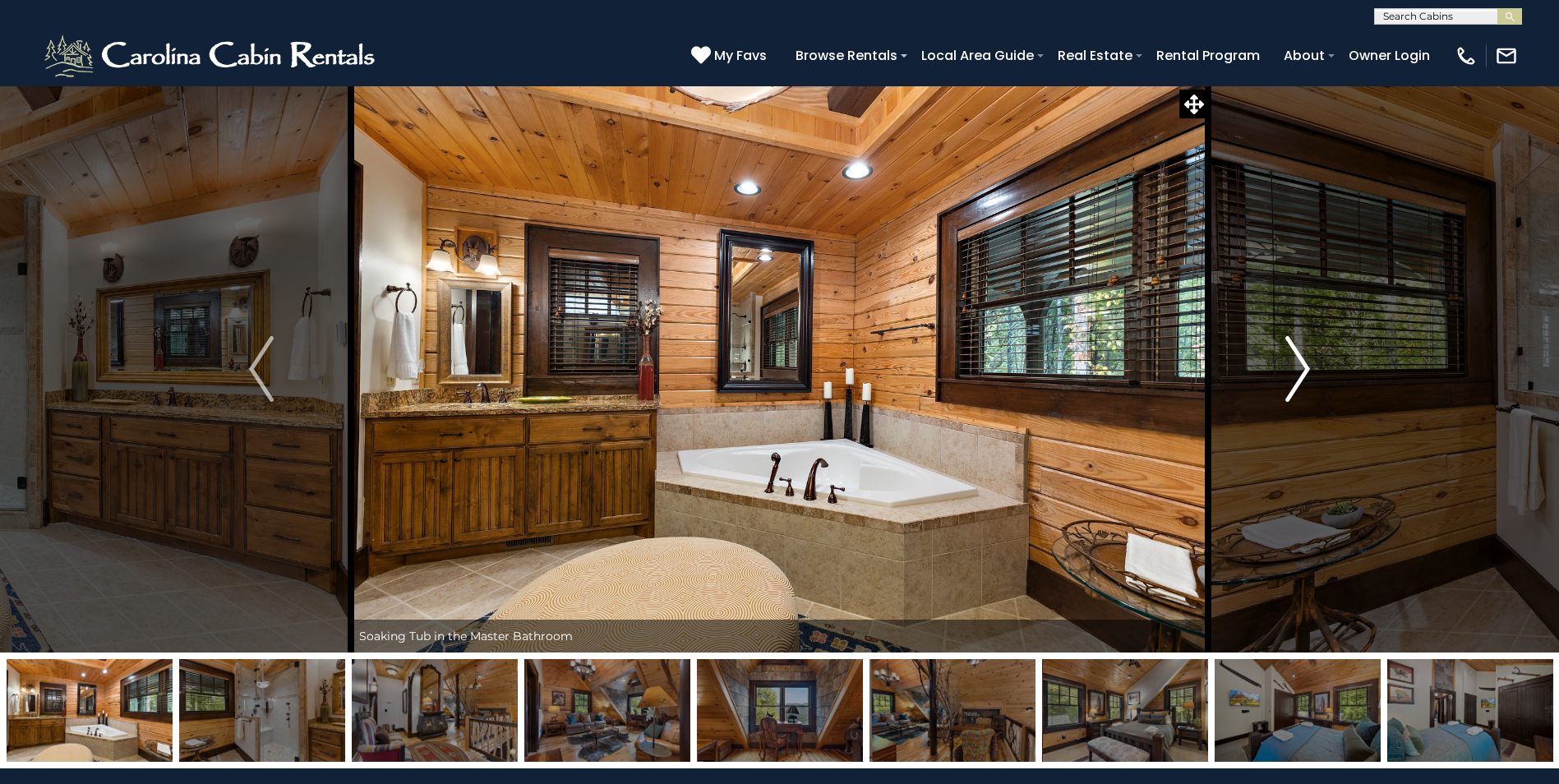
click at [1298, 366] on img "Next" at bounding box center [1297, 369] width 25 height 66
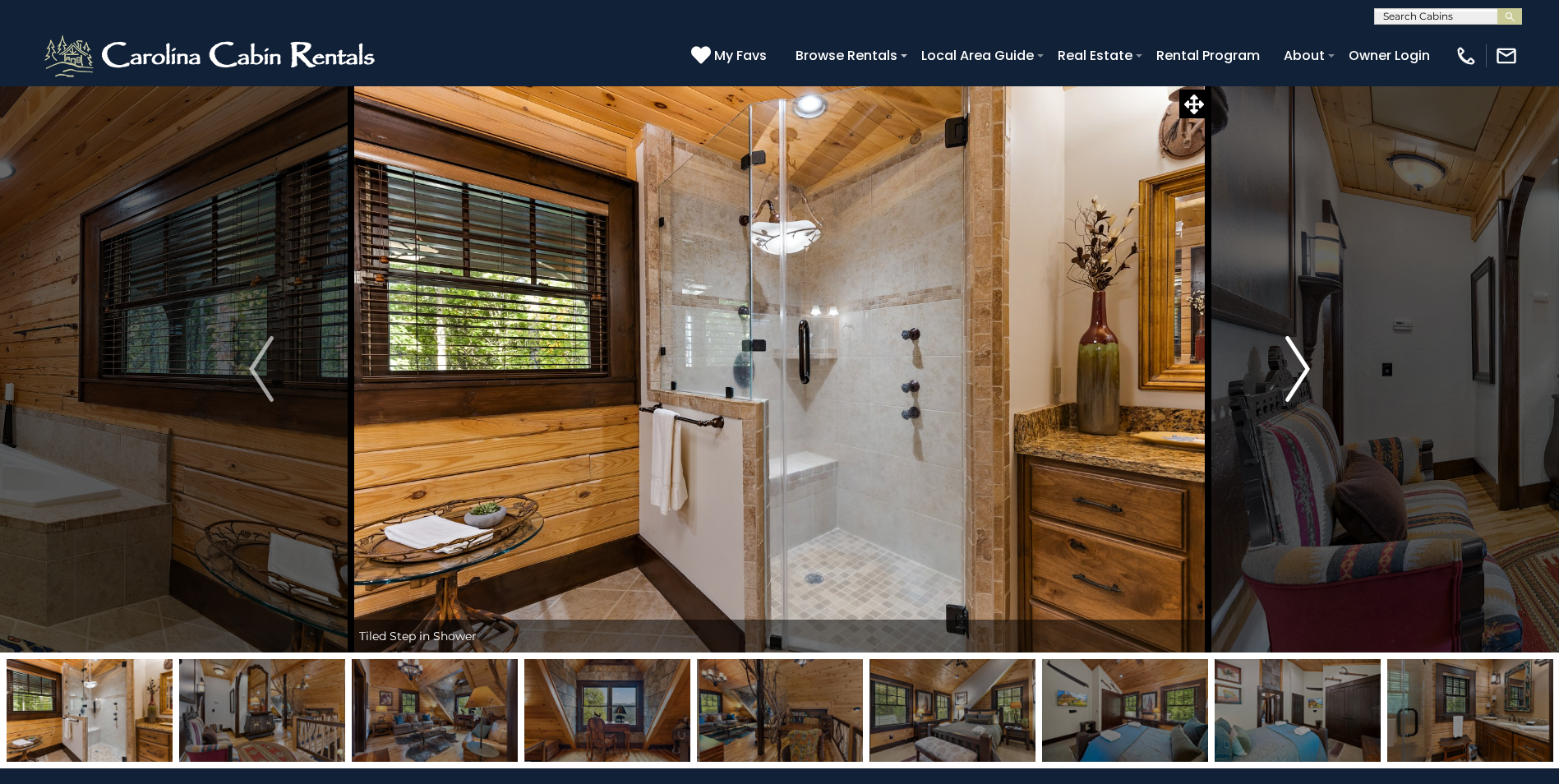
click at [1298, 366] on img "Next" at bounding box center [1297, 369] width 25 height 66
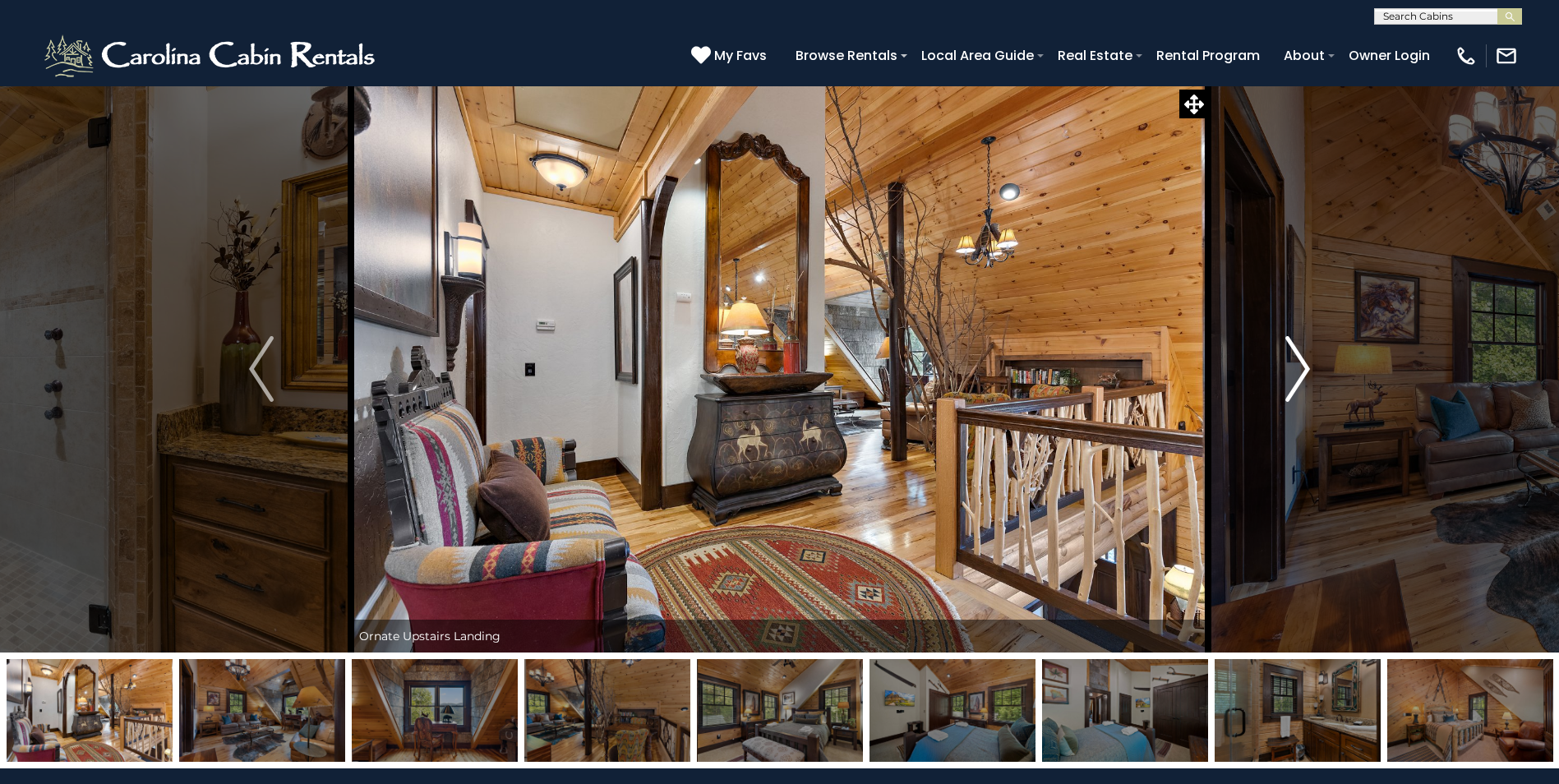
click at [1298, 366] on img "Next" at bounding box center [1297, 369] width 25 height 66
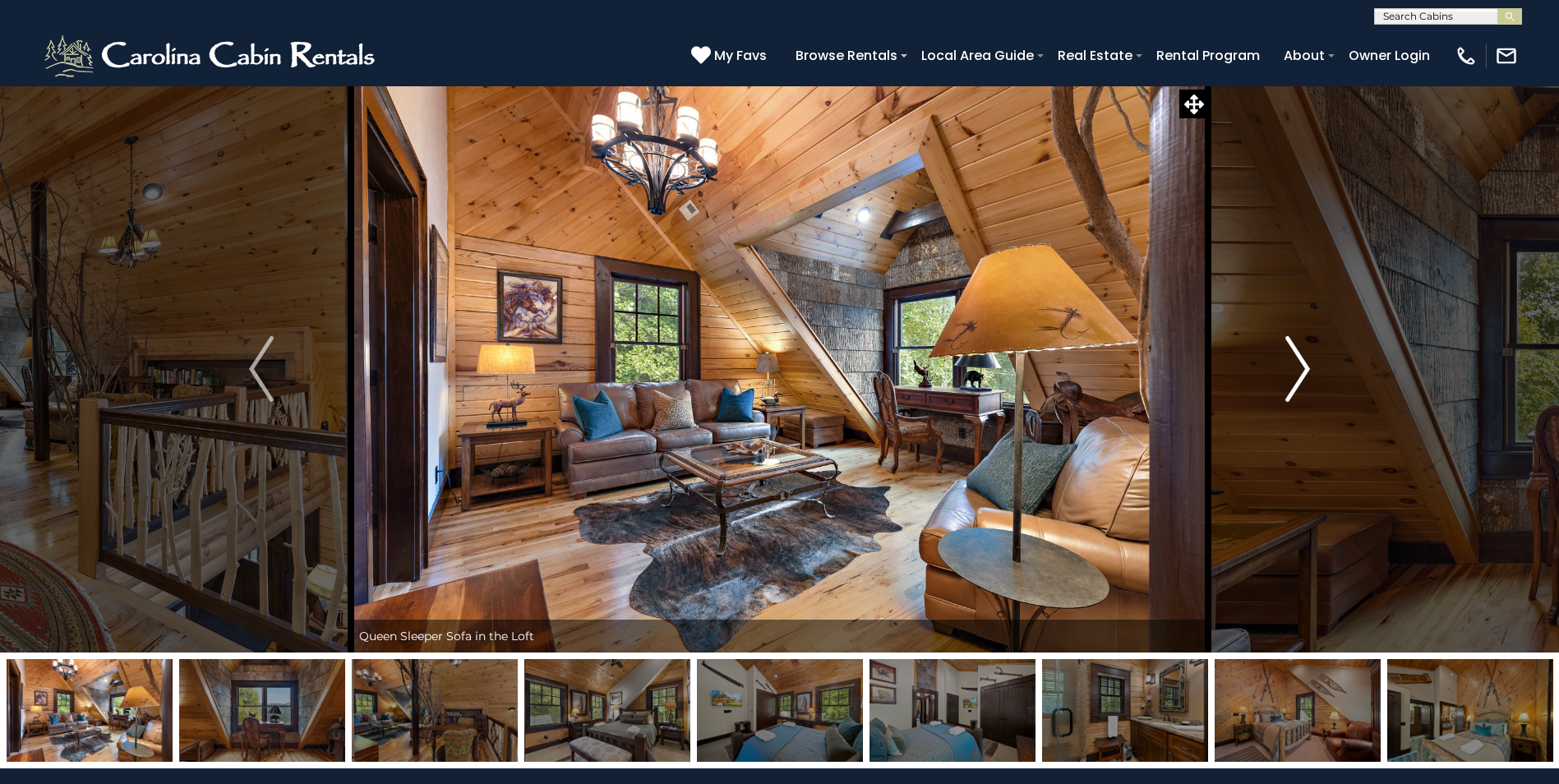
click at [1298, 366] on img "Next" at bounding box center [1297, 369] width 25 height 66
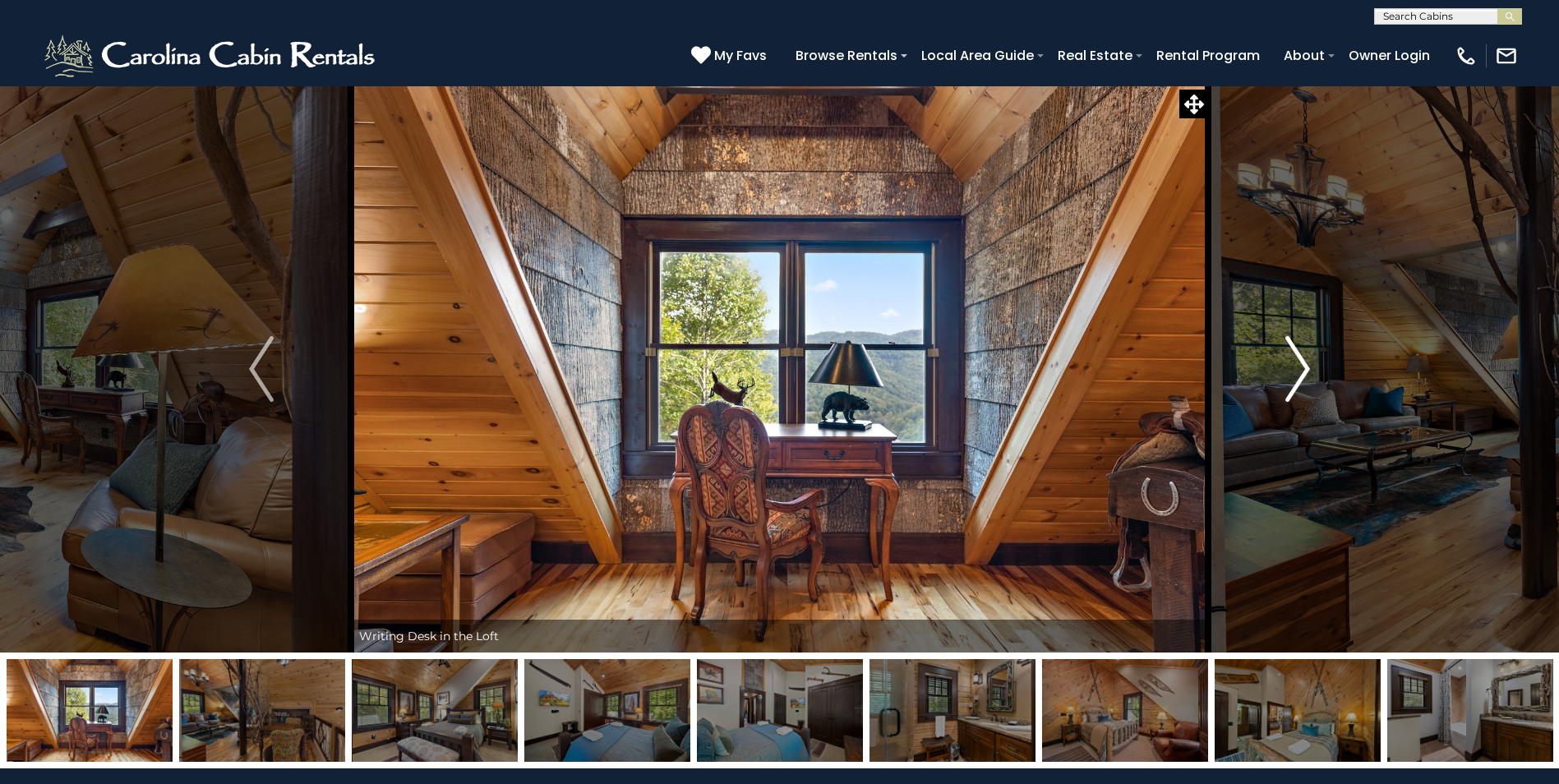
click at [1298, 366] on img "Next" at bounding box center [1297, 369] width 25 height 66
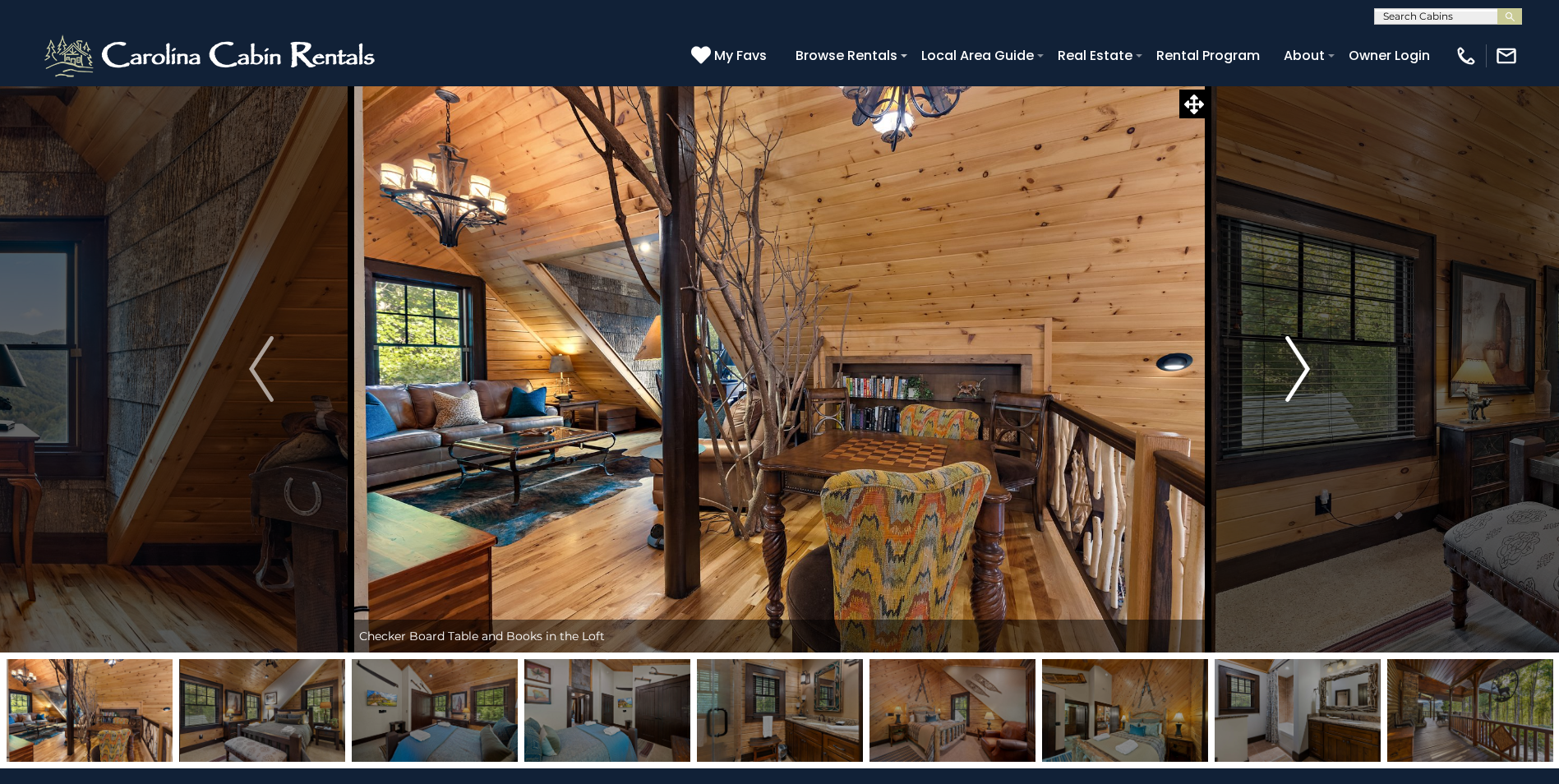
click at [1298, 366] on img "Next" at bounding box center [1297, 369] width 25 height 66
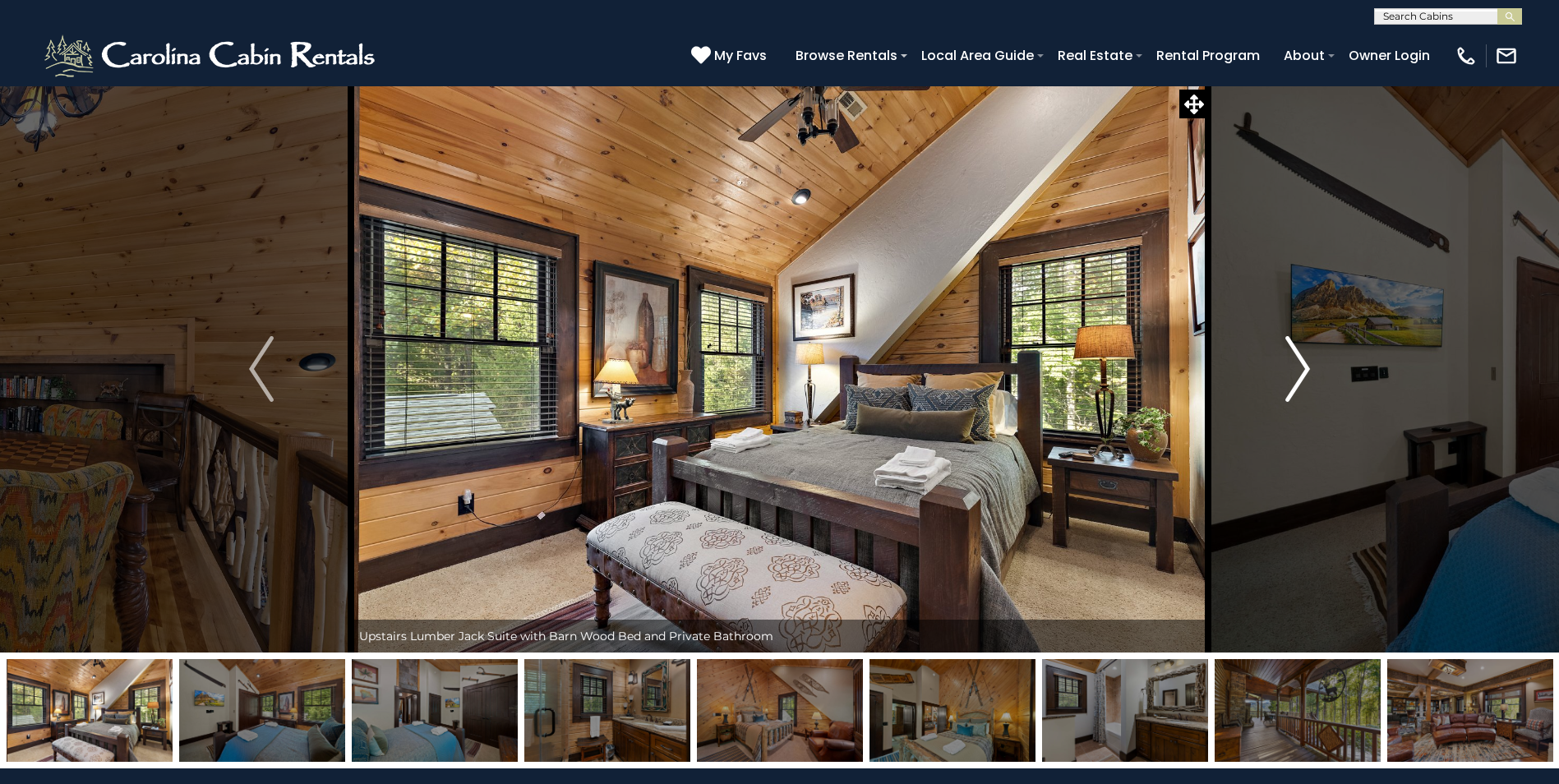
click at [1301, 382] on img "Next" at bounding box center [1297, 369] width 25 height 66
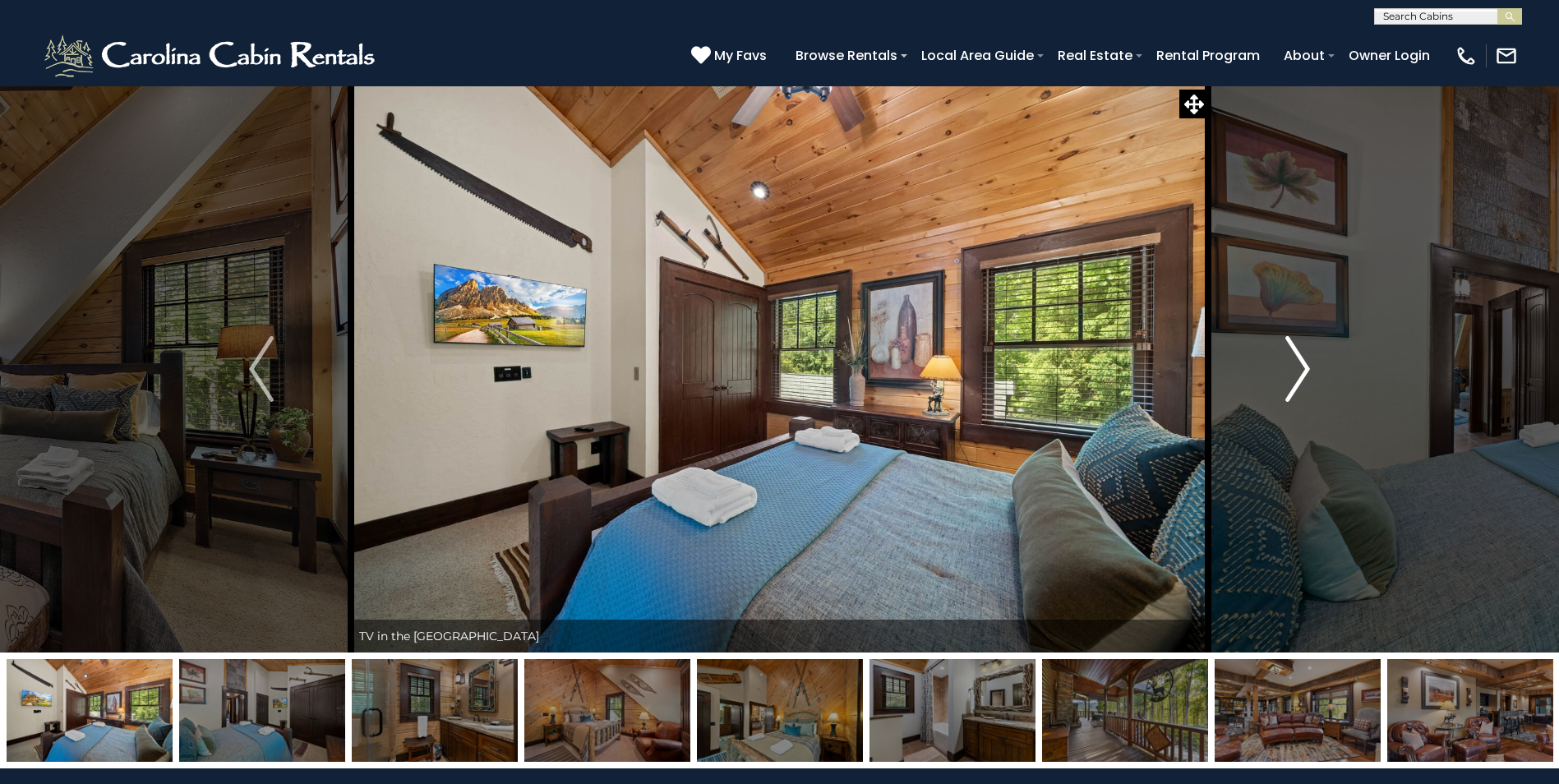
click at [1304, 376] on img "Next" at bounding box center [1297, 369] width 25 height 66
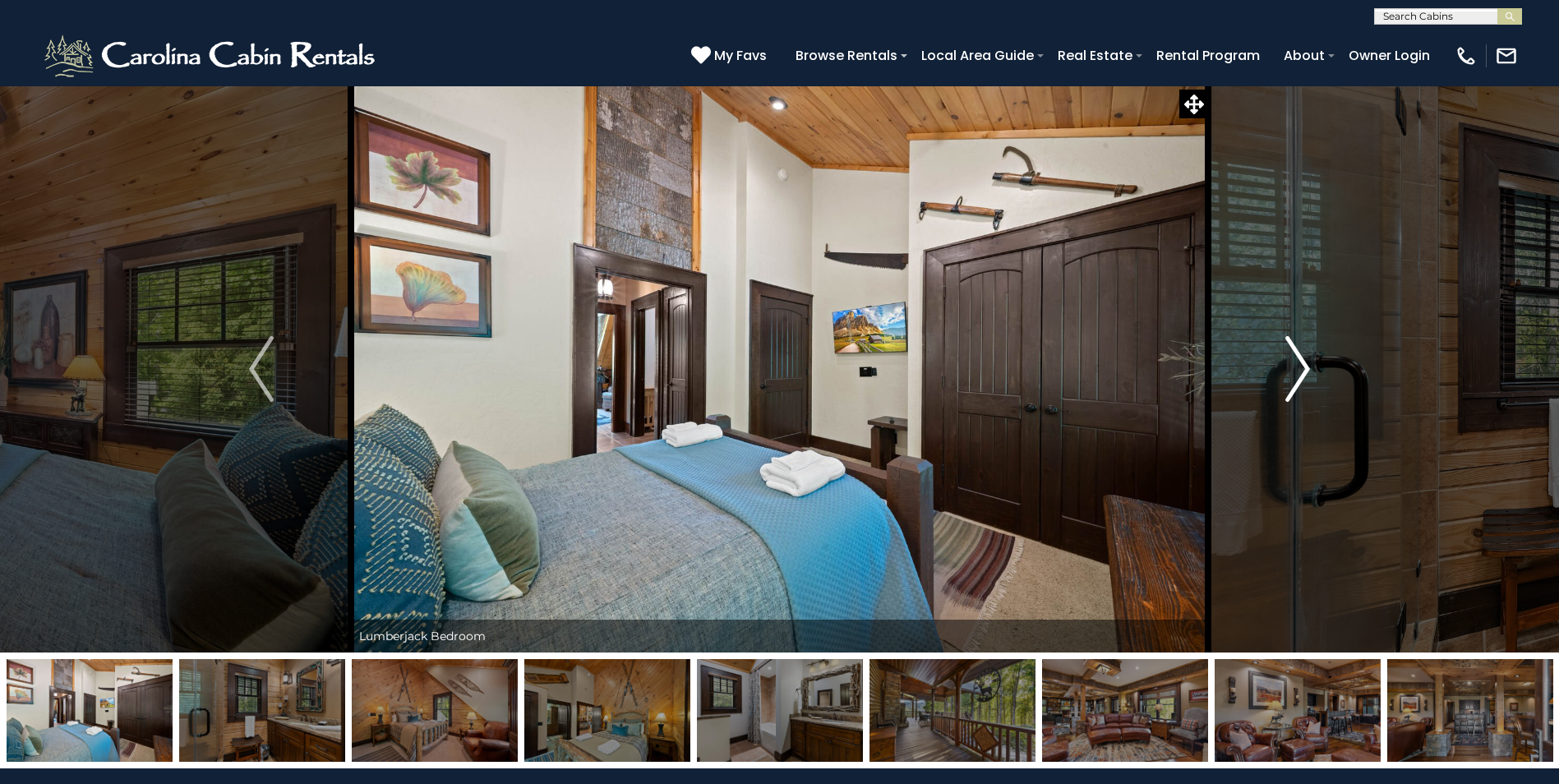
click at [1304, 376] on img "Next" at bounding box center [1297, 369] width 25 height 66
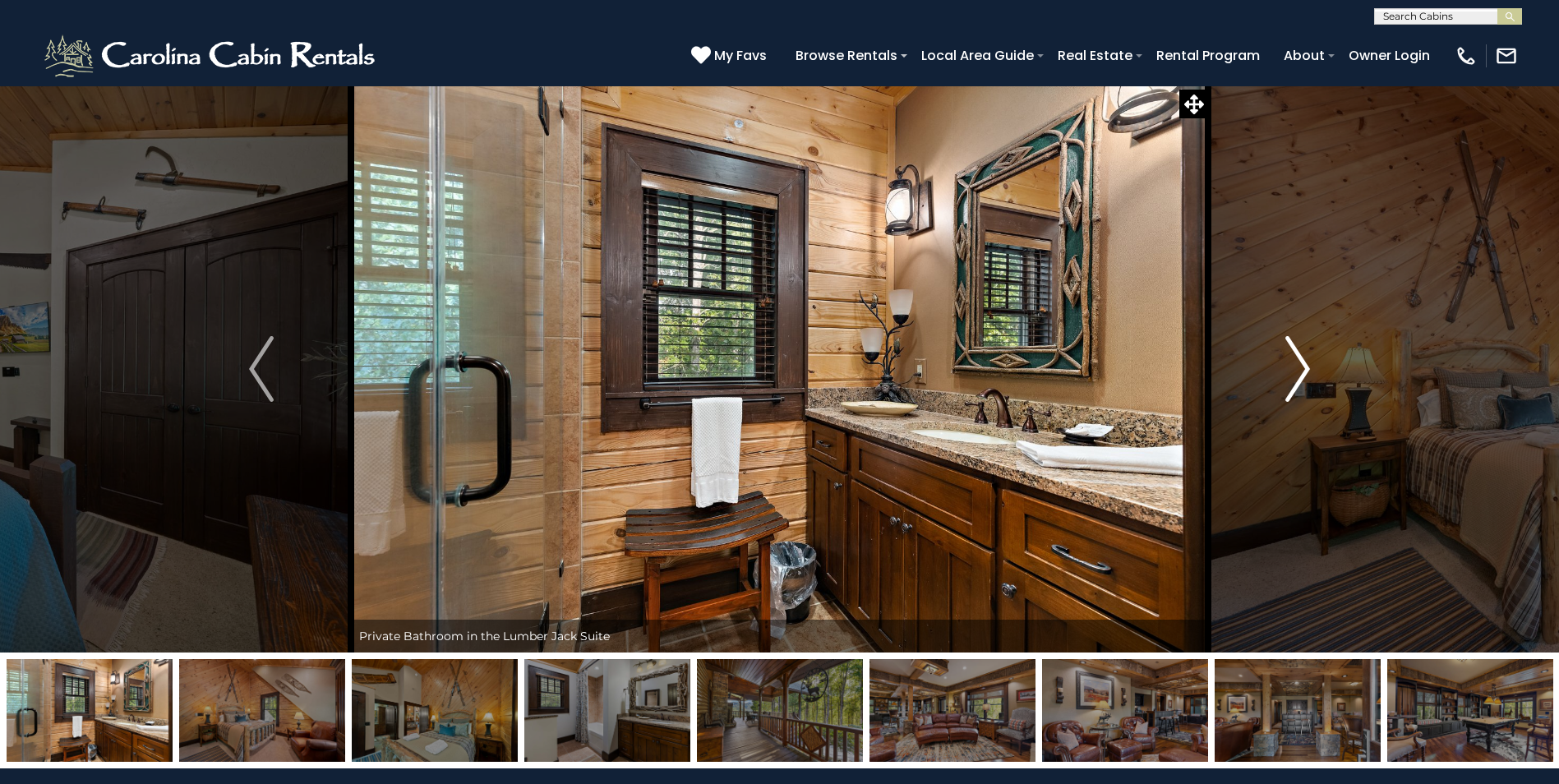
click at [1304, 376] on img "Next" at bounding box center [1297, 369] width 25 height 66
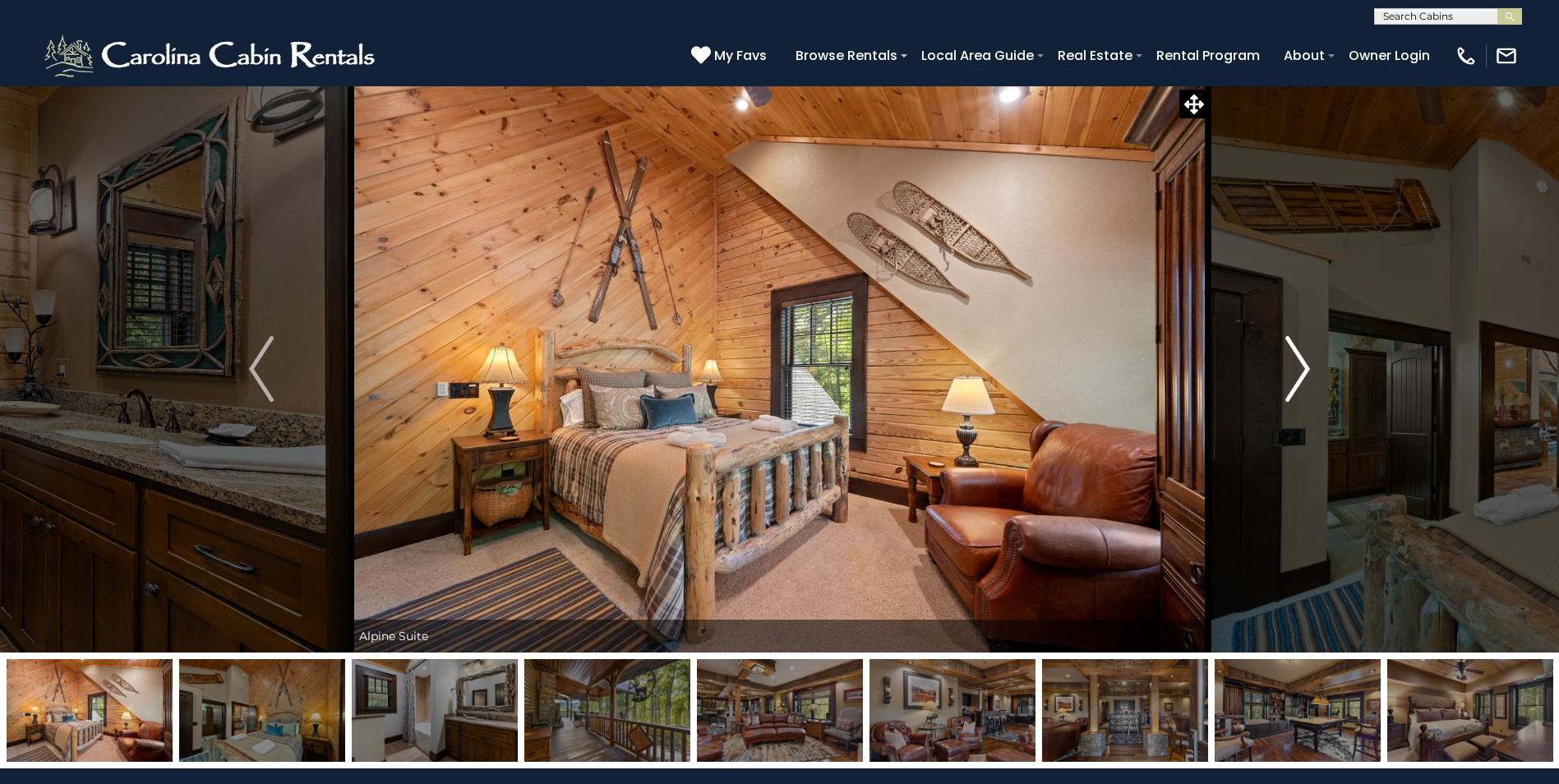
click at [1304, 376] on img "Next" at bounding box center [1297, 369] width 25 height 66
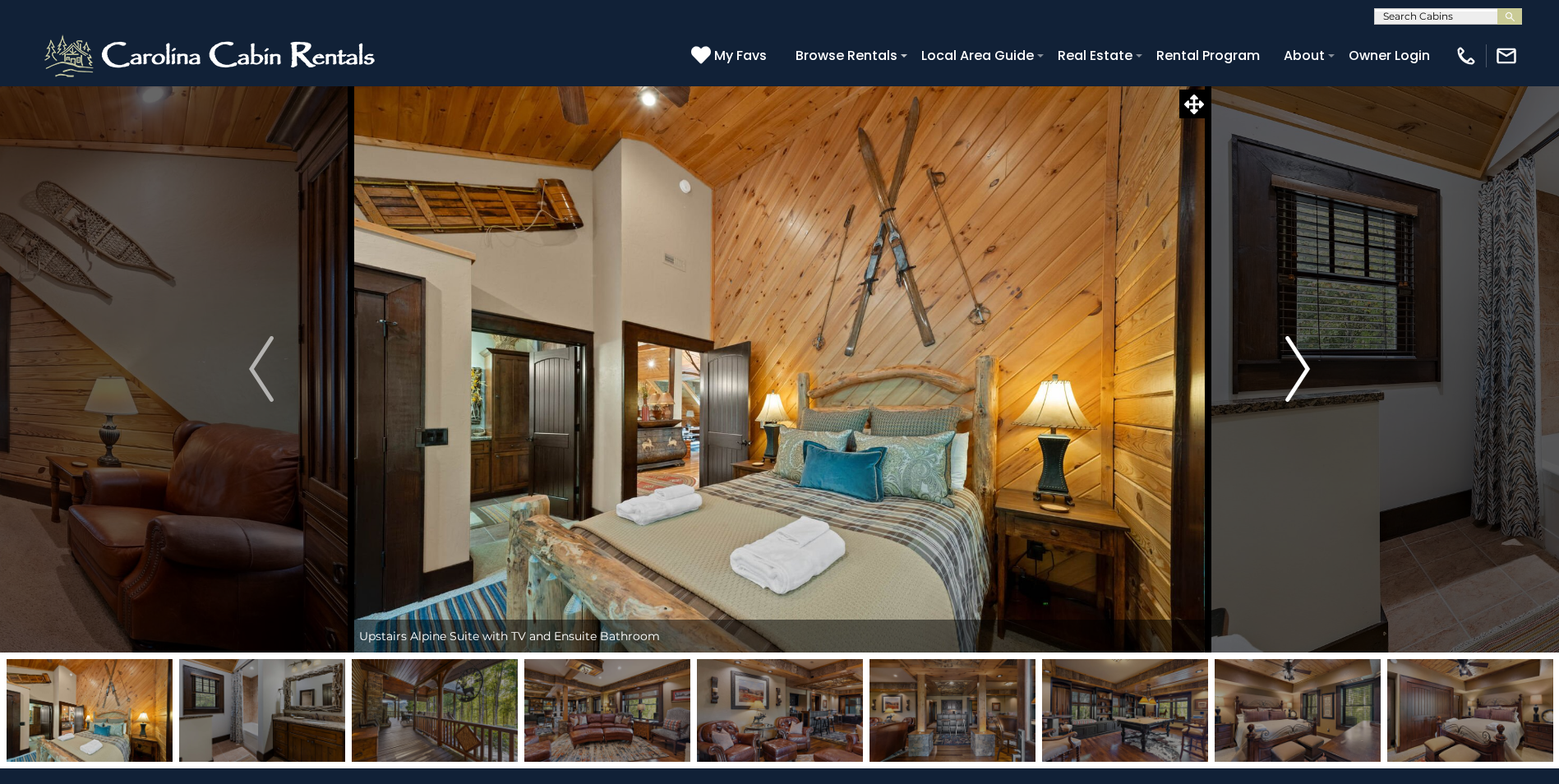
click at [1304, 376] on img "Next" at bounding box center [1297, 369] width 25 height 66
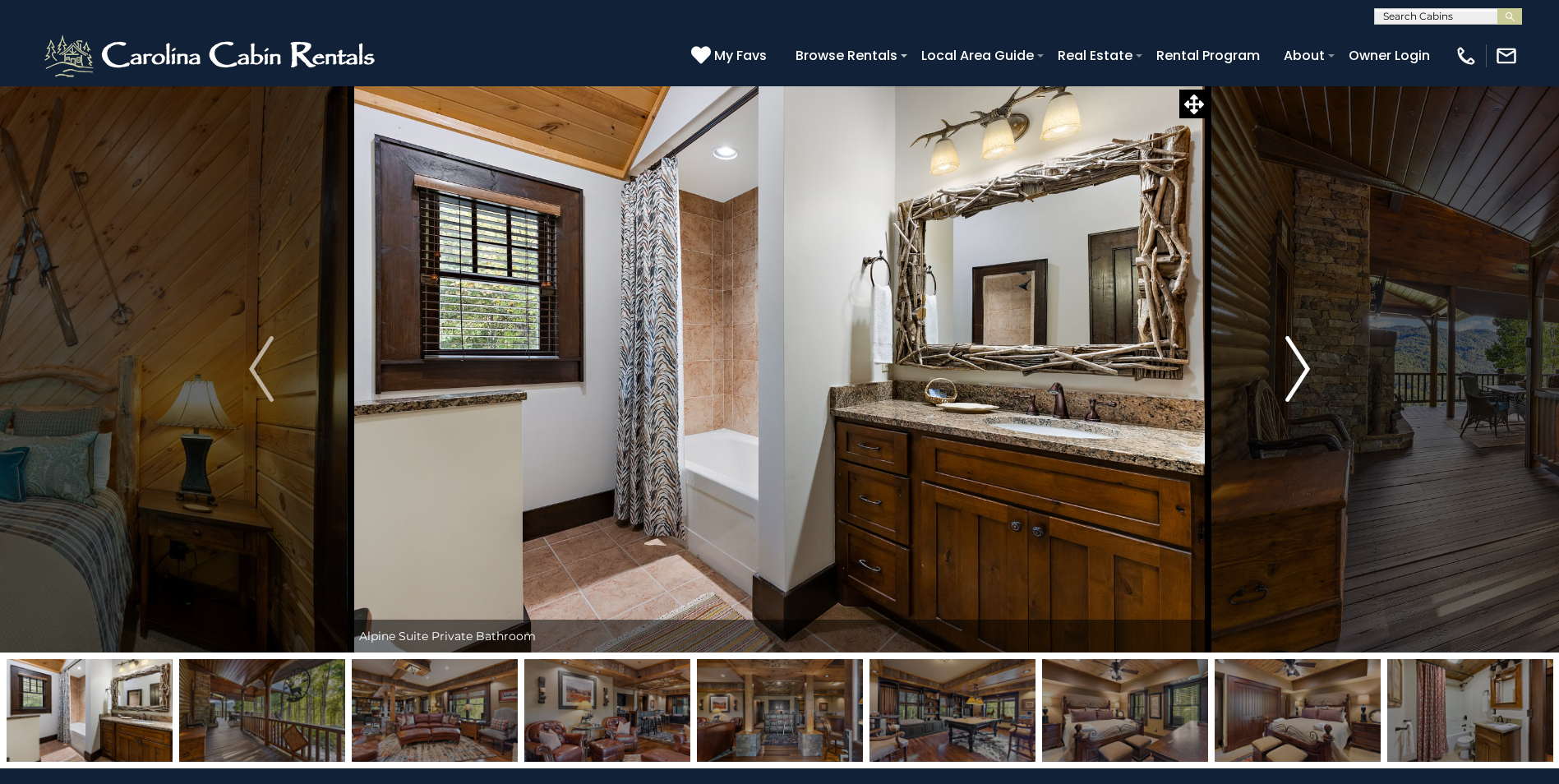
click at [1304, 376] on img "Next" at bounding box center [1297, 369] width 25 height 66
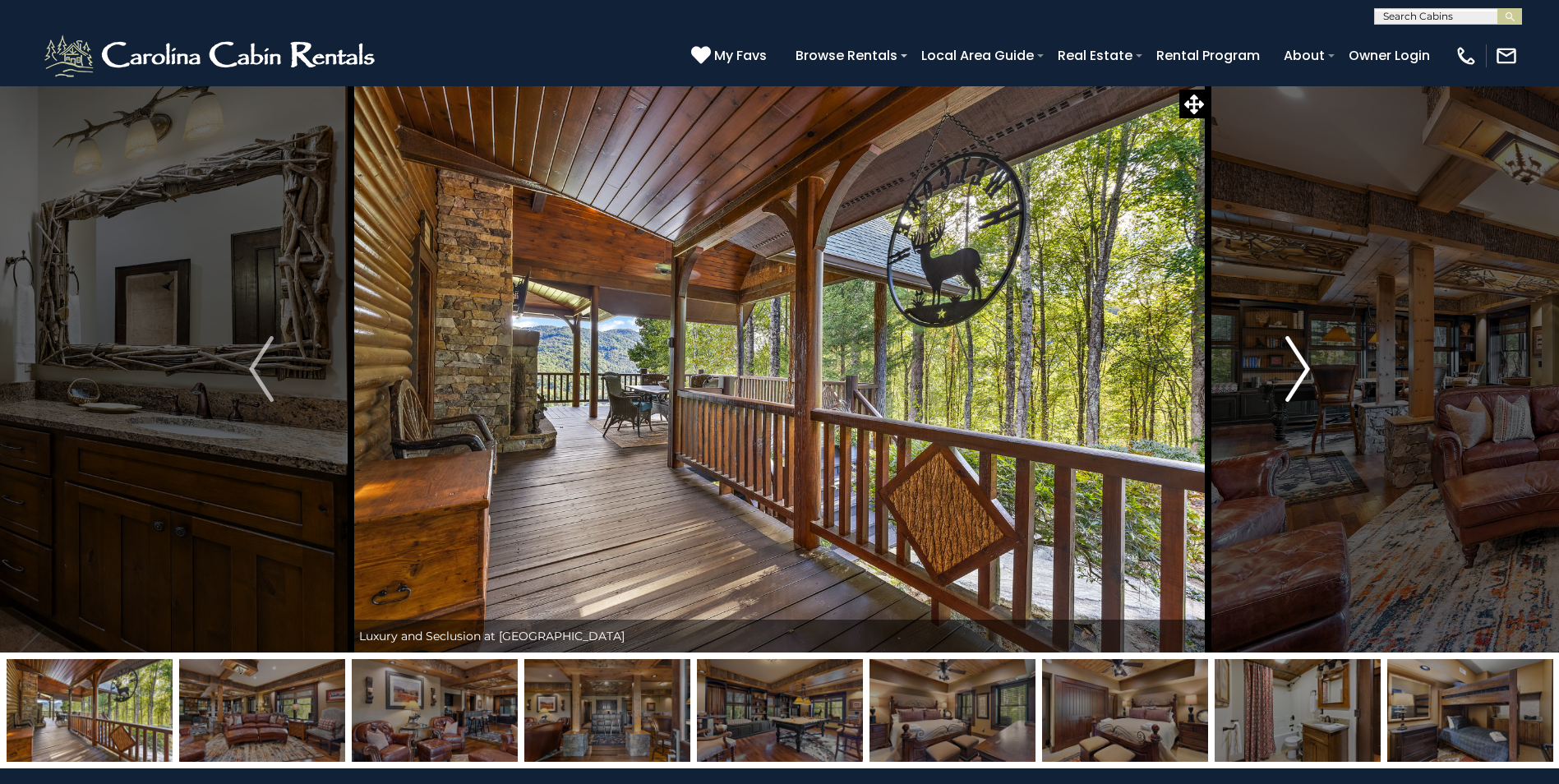
click at [1304, 376] on img "Next" at bounding box center [1297, 369] width 25 height 66
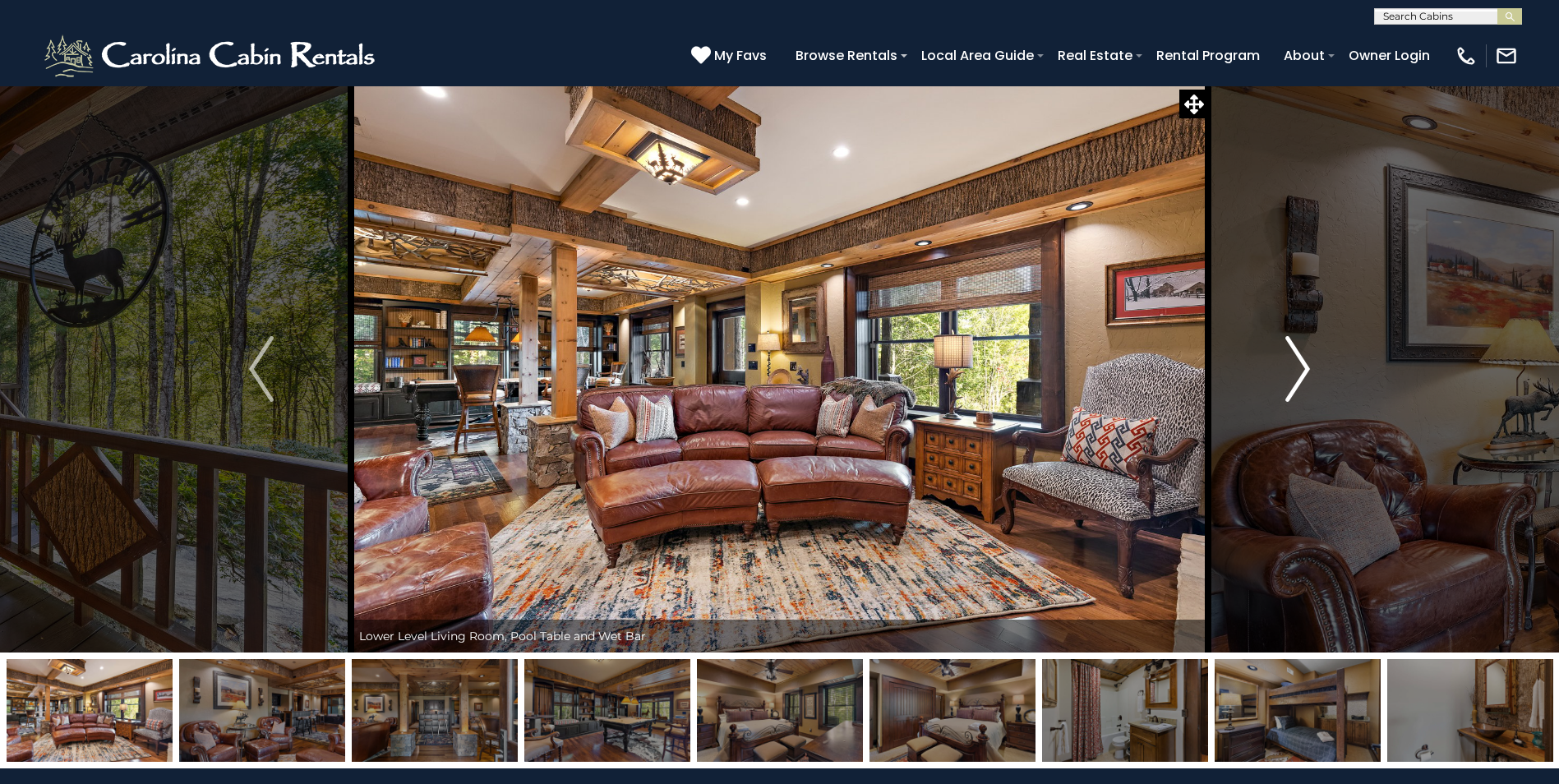
click at [1304, 376] on img "Next" at bounding box center [1297, 369] width 25 height 66
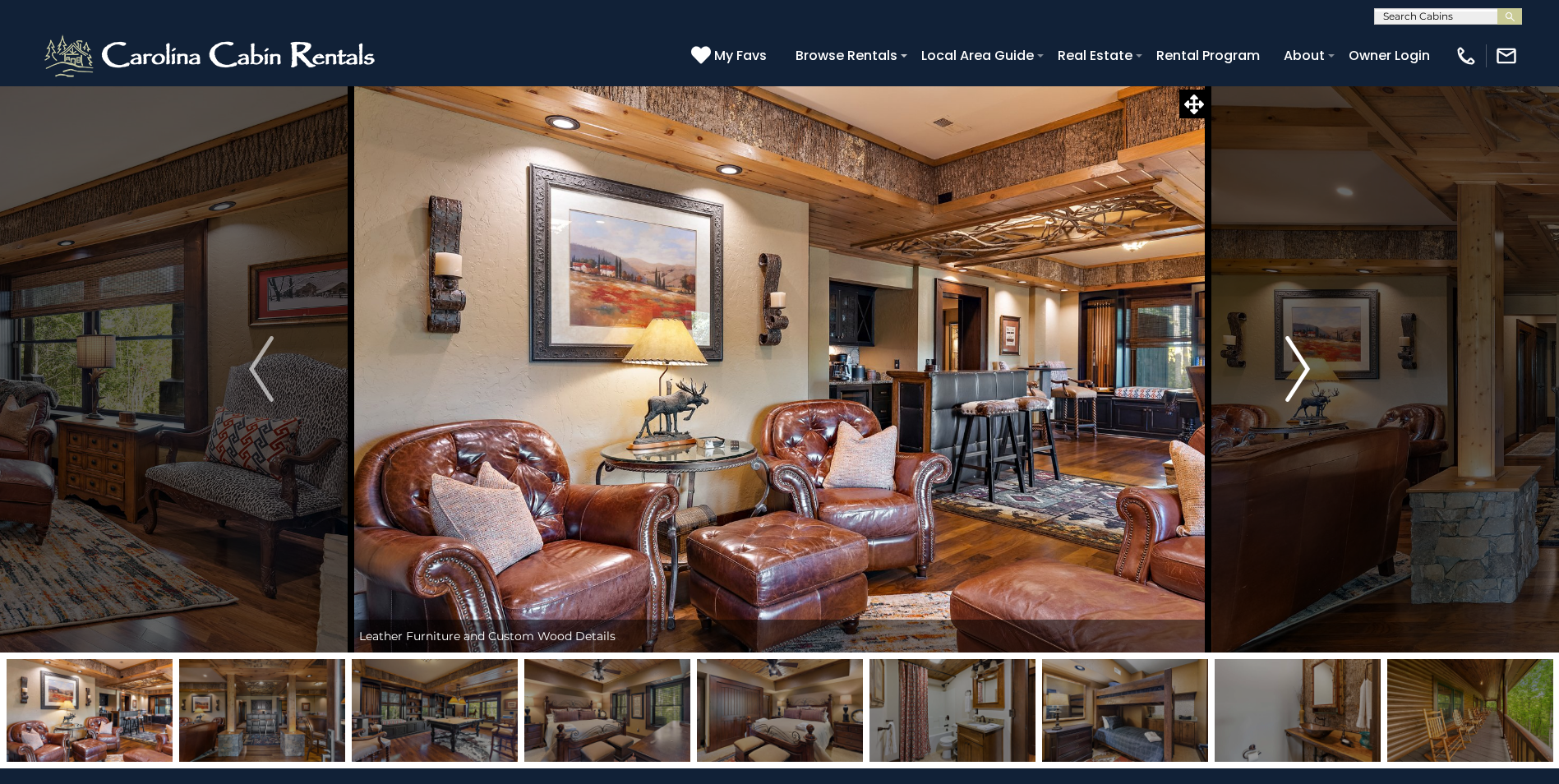
click at [1304, 376] on img "Next" at bounding box center [1297, 369] width 25 height 66
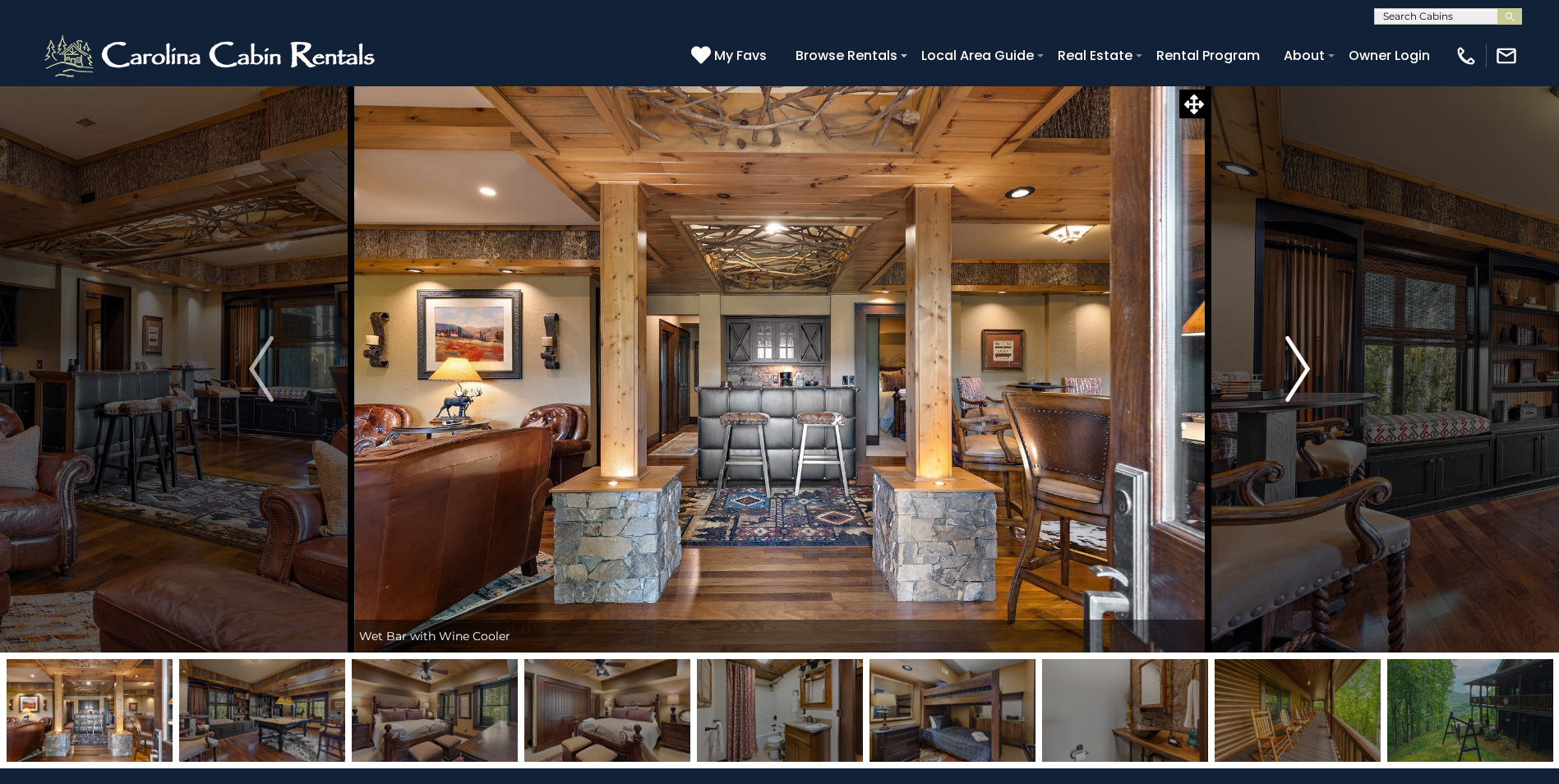
click at [1304, 376] on img "Next" at bounding box center [1297, 369] width 25 height 66
